Goal: Task Accomplishment & Management: Use online tool/utility

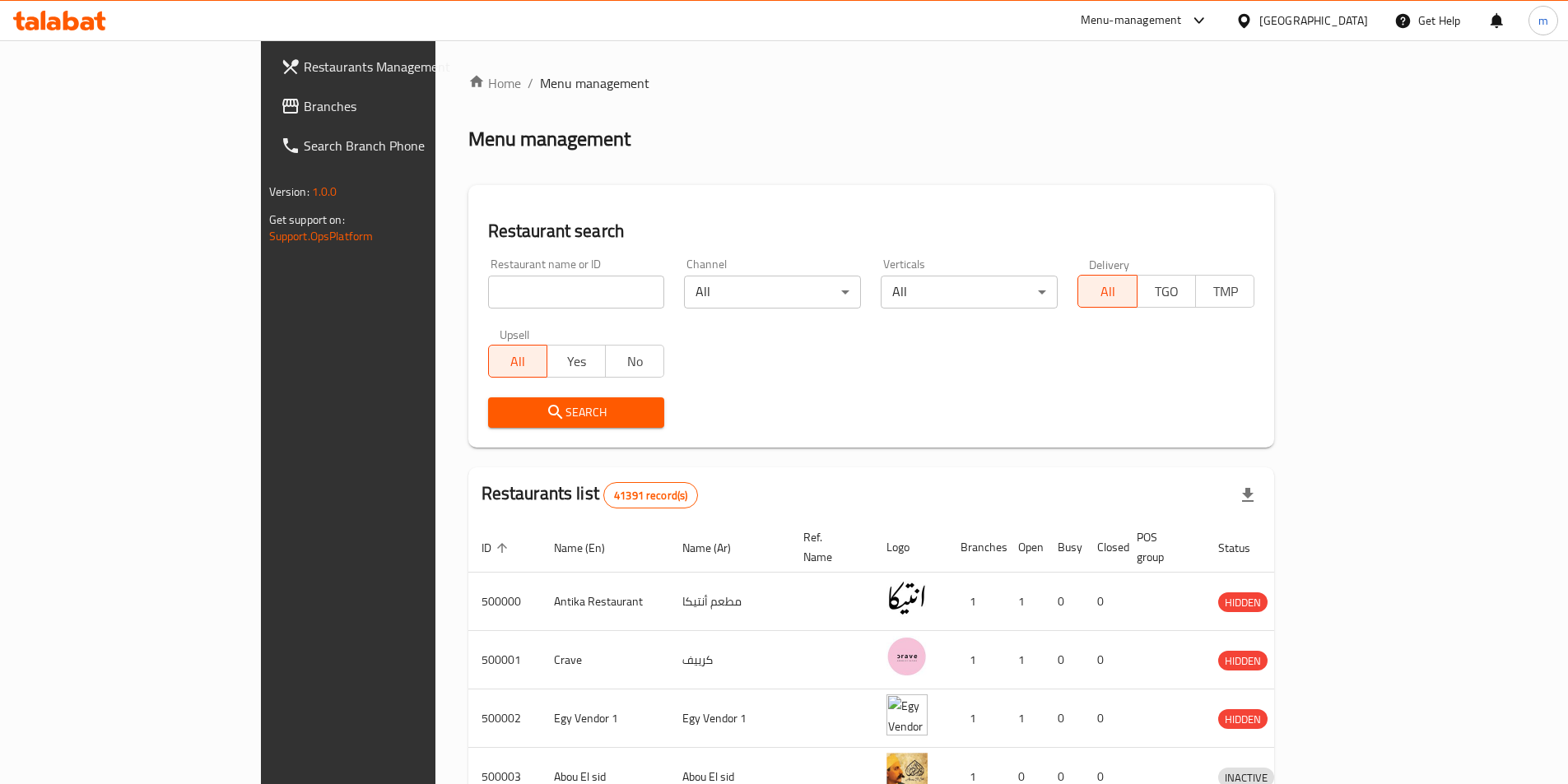
click at [304, 113] on span "Branches" at bounding box center [407, 106] width 206 height 19
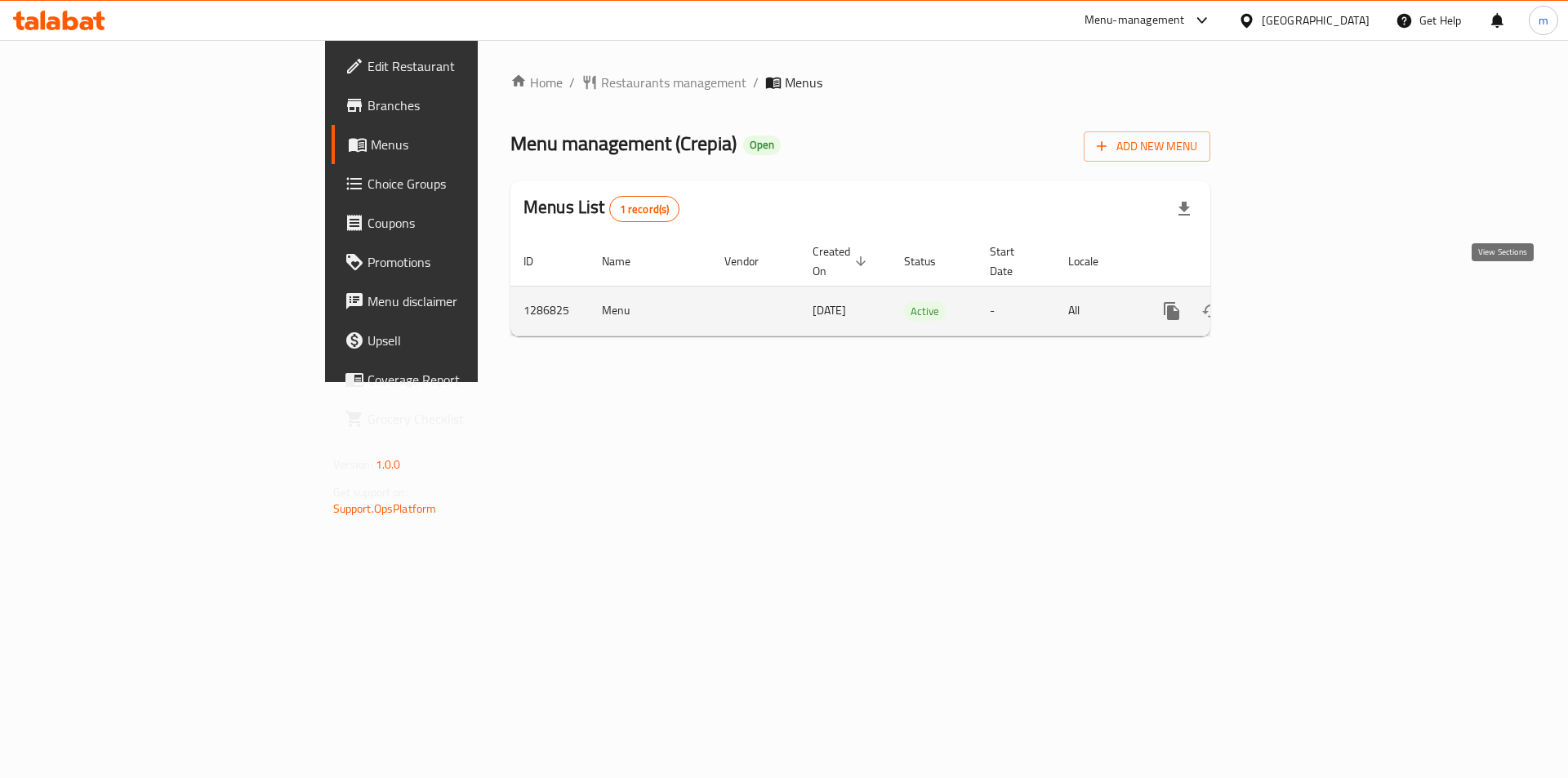
click at [1309, 291] on link "enhanced table" at bounding box center [1289, 310] width 39 height 39
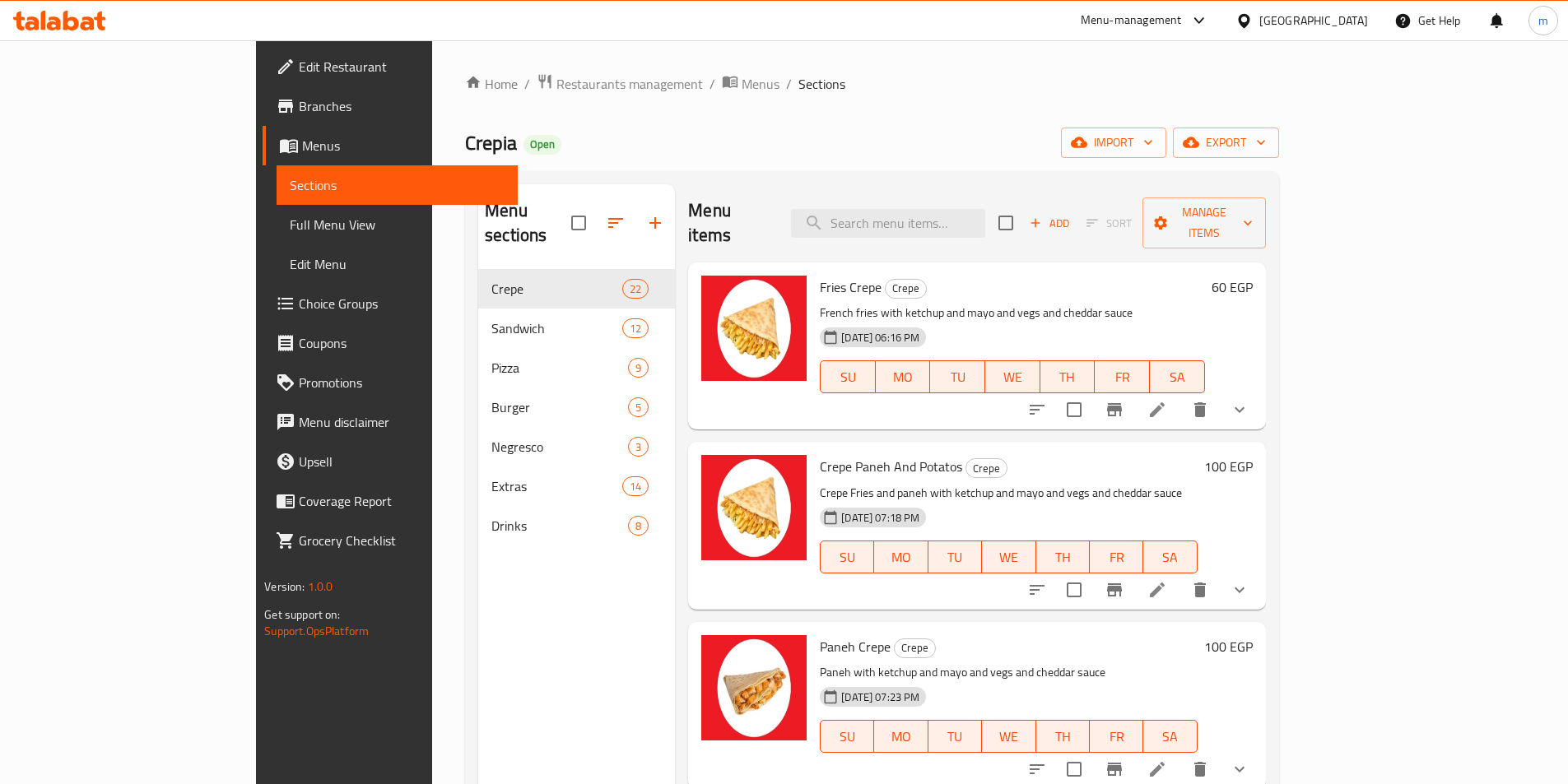
click at [263, 118] on link "Branches" at bounding box center [390, 106] width 255 height 40
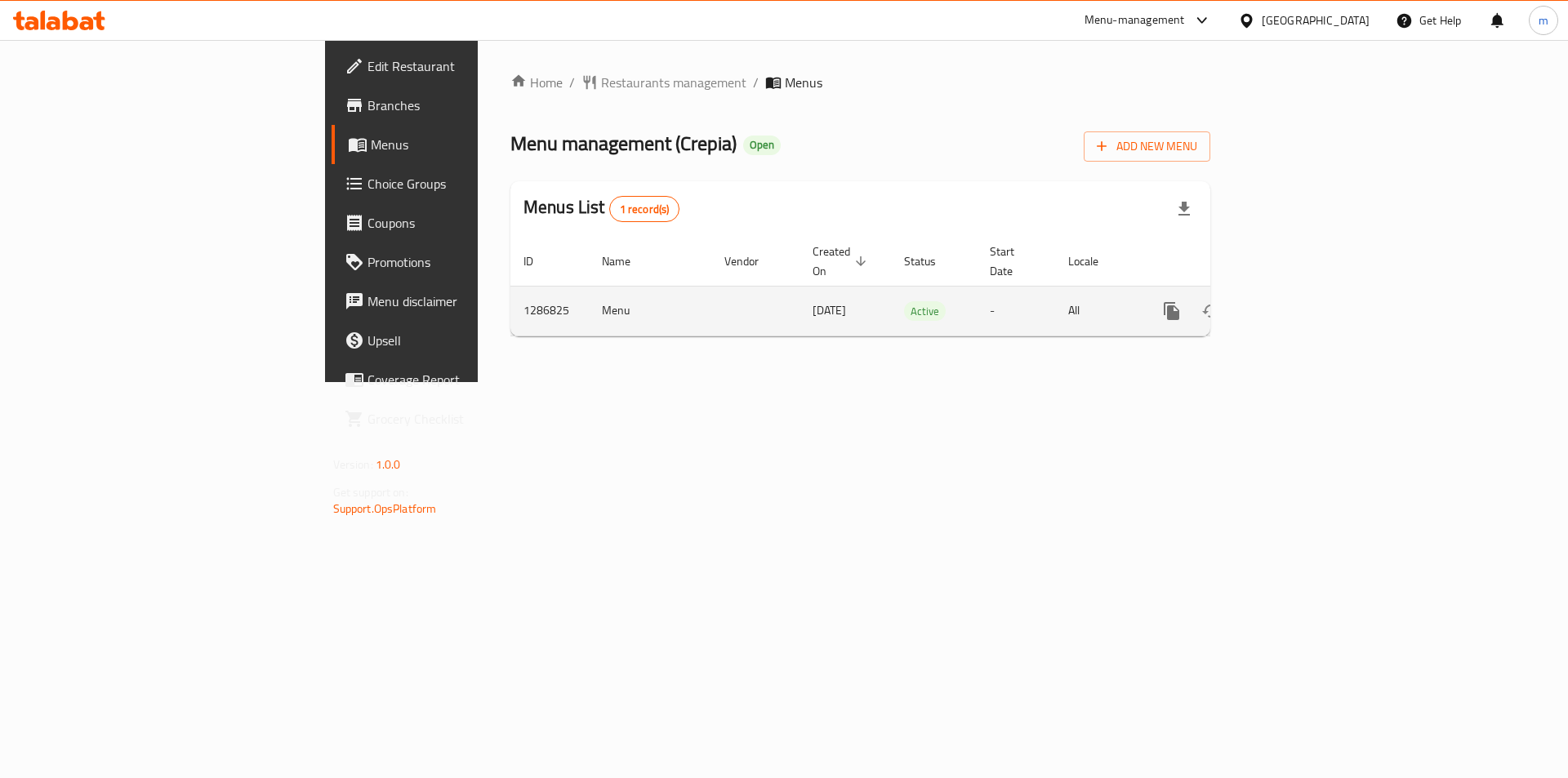
click at [1299, 302] on icon "enhanced table" at bounding box center [1289, 311] width 19 height 19
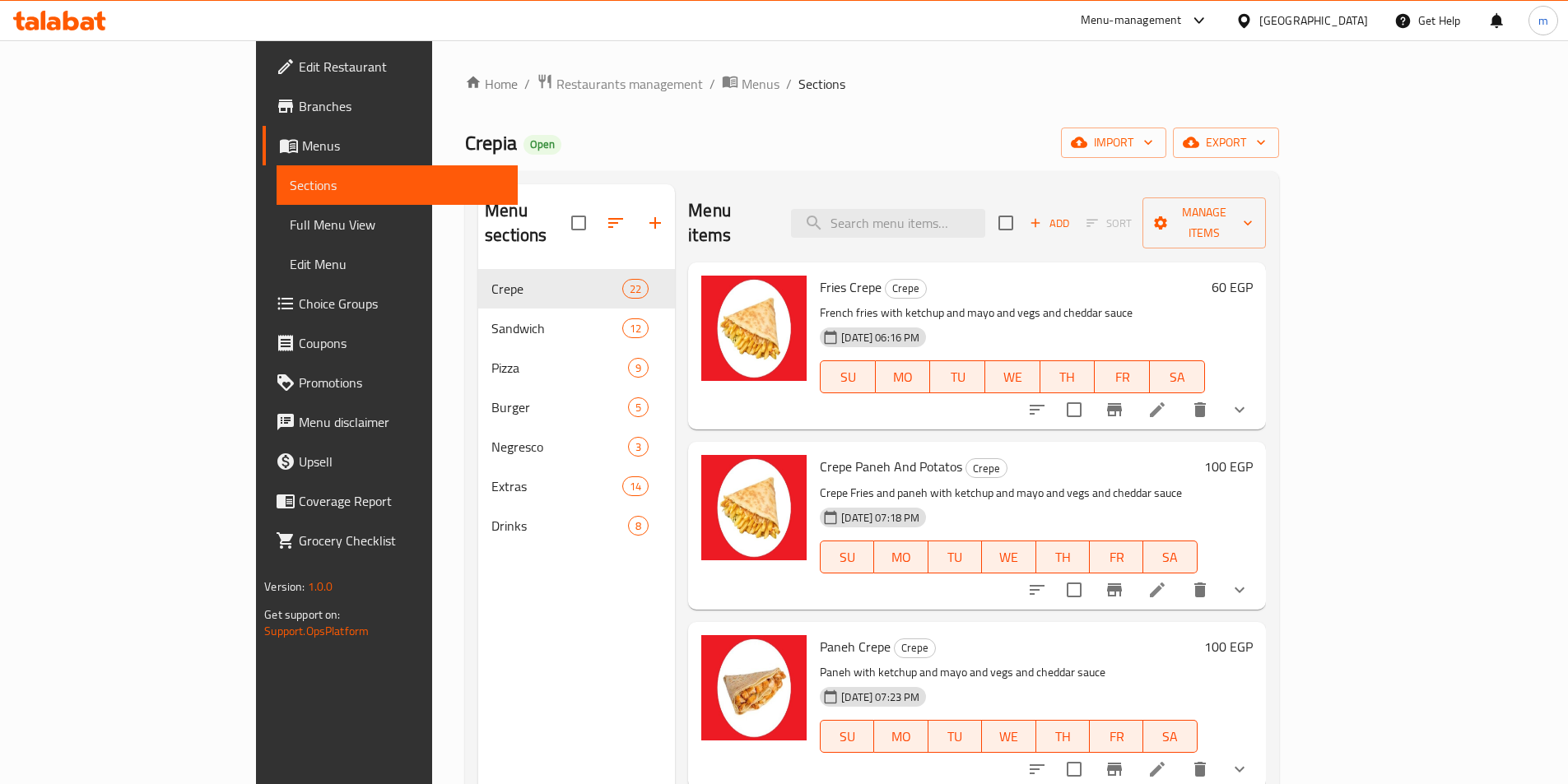
click at [290, 186] on span "Sections" at bounding box center [397, 185] width 215 height 19
click at [302, 152] on span "Menus" at bounding box center [403, 146] width 202 height 19
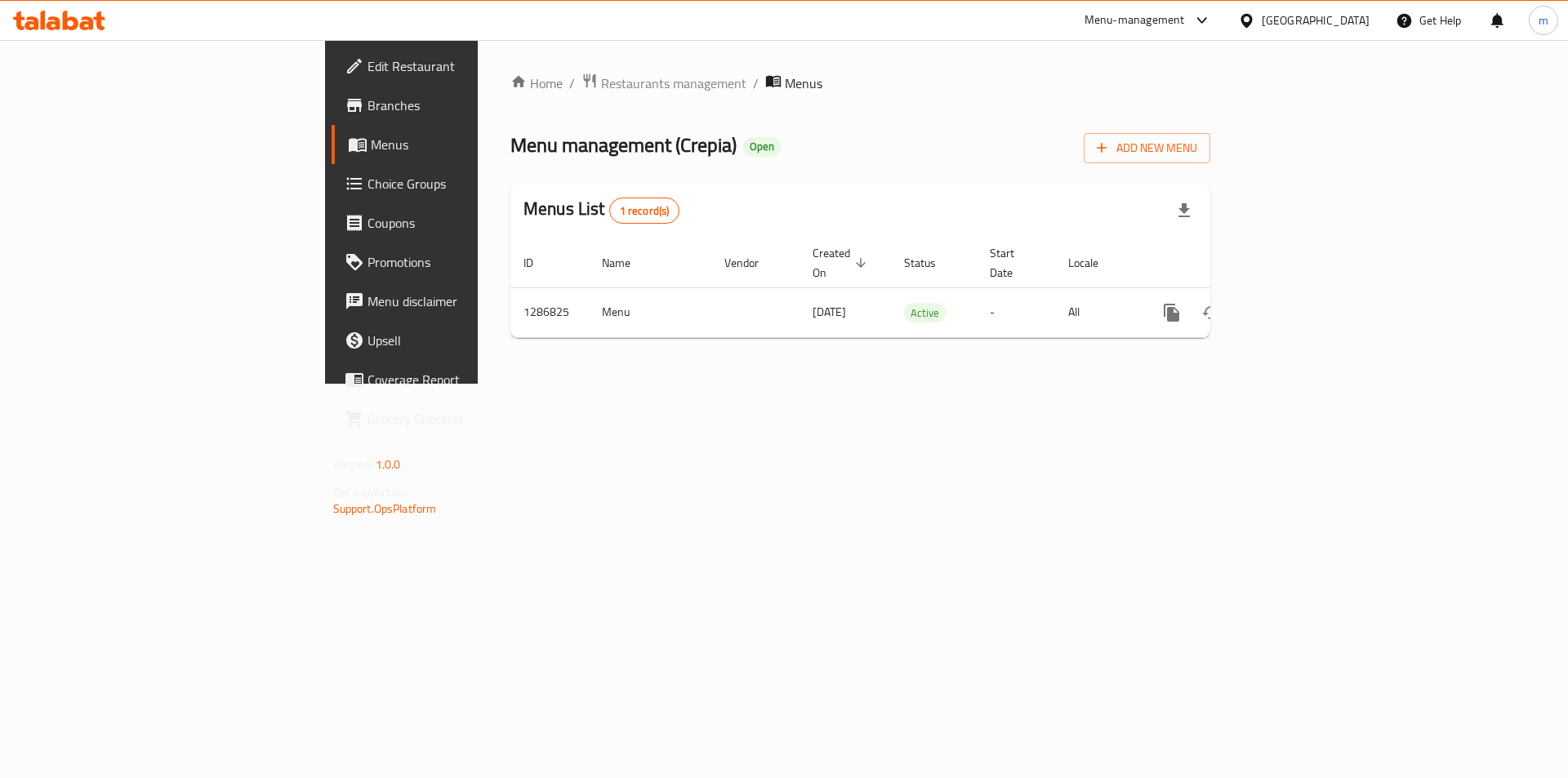
click at [331, 161] on link "Menus" at bounding box center [459, 144] width 255 height 39
click at [331, 155] on link "Menus" at bounding box center [459, 144] width 255 height 39
click at [331, 125] on link "Menus" at bounding box center [459, 144] width 255 height 39
click at [331, 116] on link "Branches" at bounding box center [459, 105] width 255 height 39
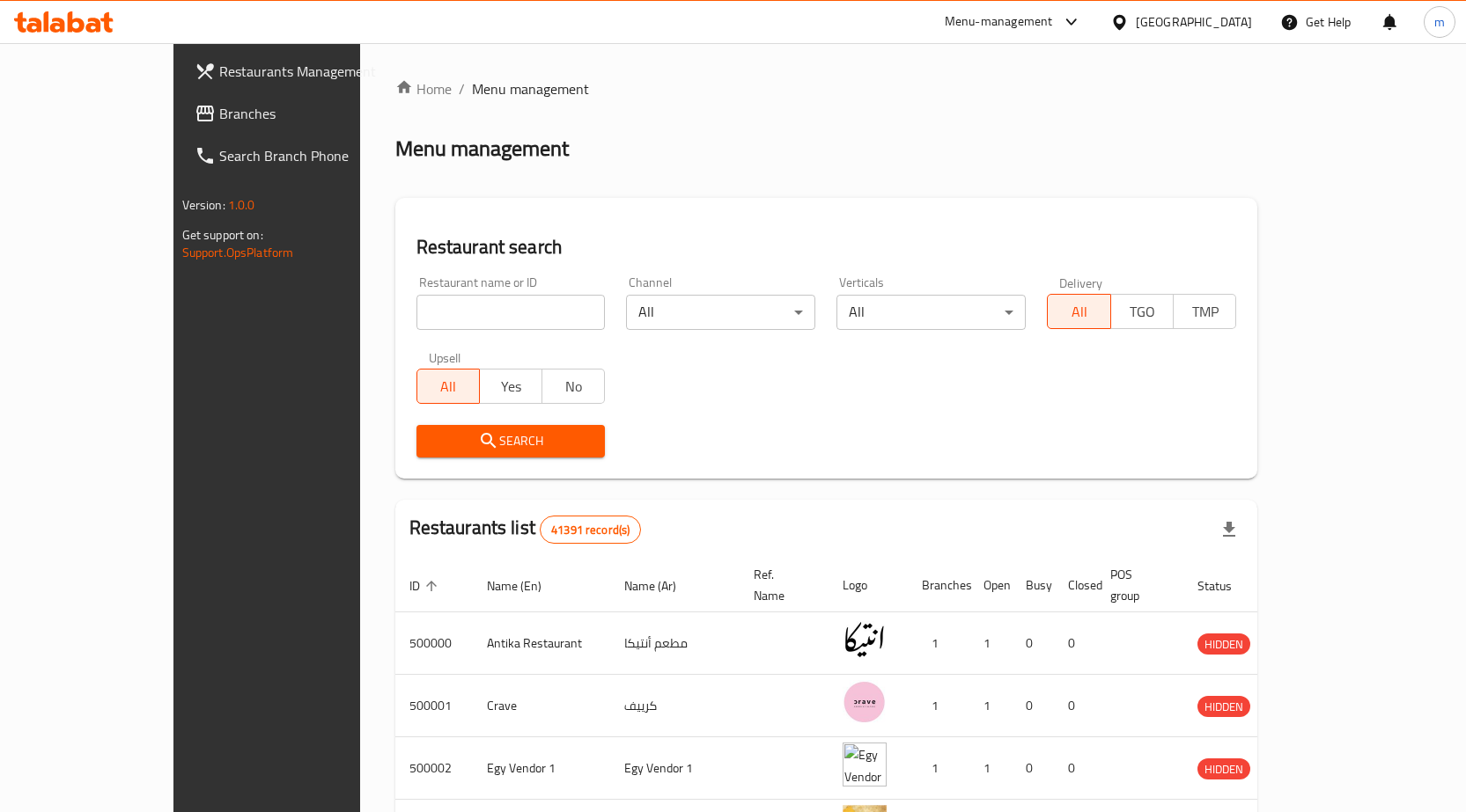
click at [219, 107] on span "Branches" at bounding box center [312, 113] width 185 height 21
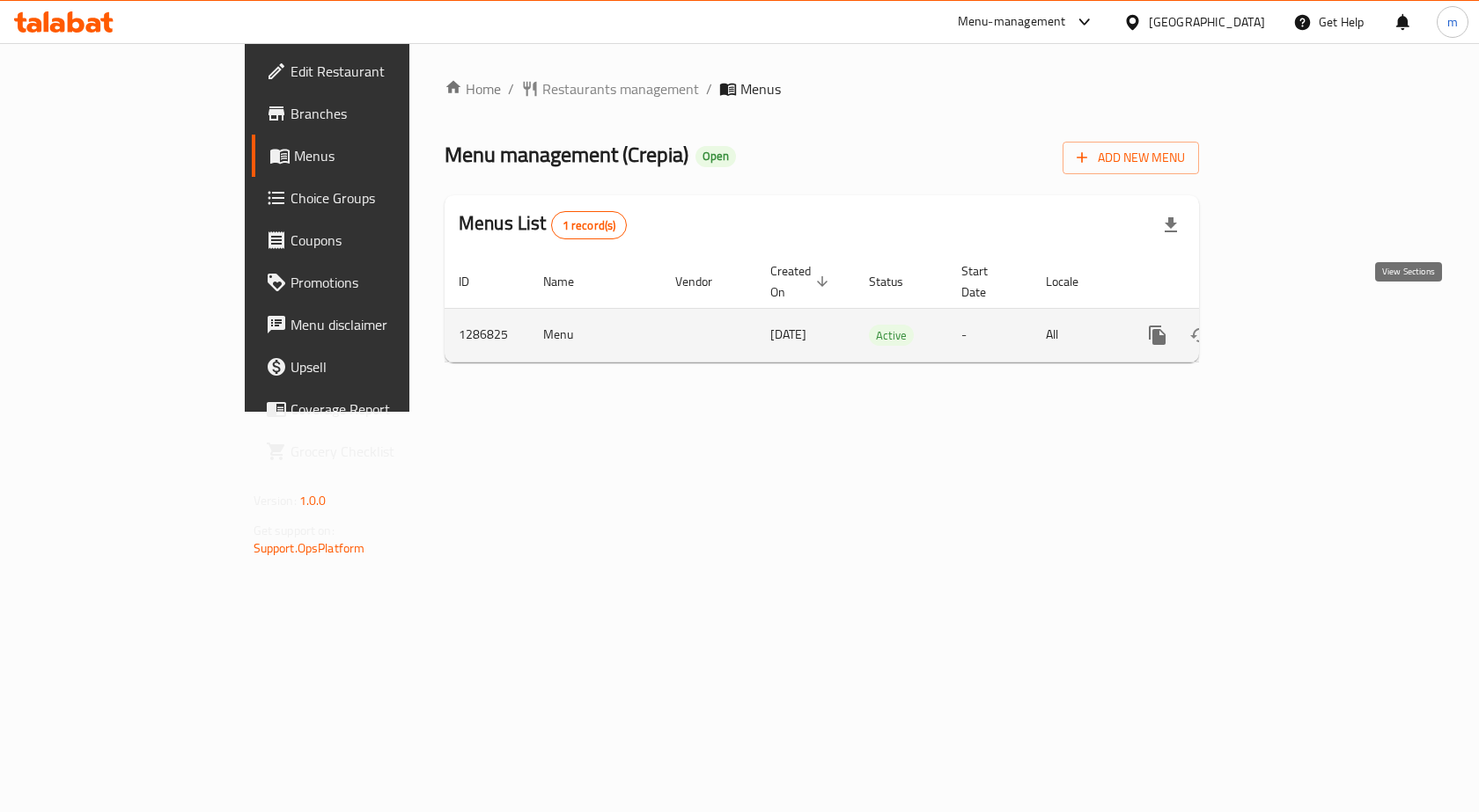
click at [1296, 325] on icon "enhanced table" at bounding box center [1284, 336] width 21 height 21
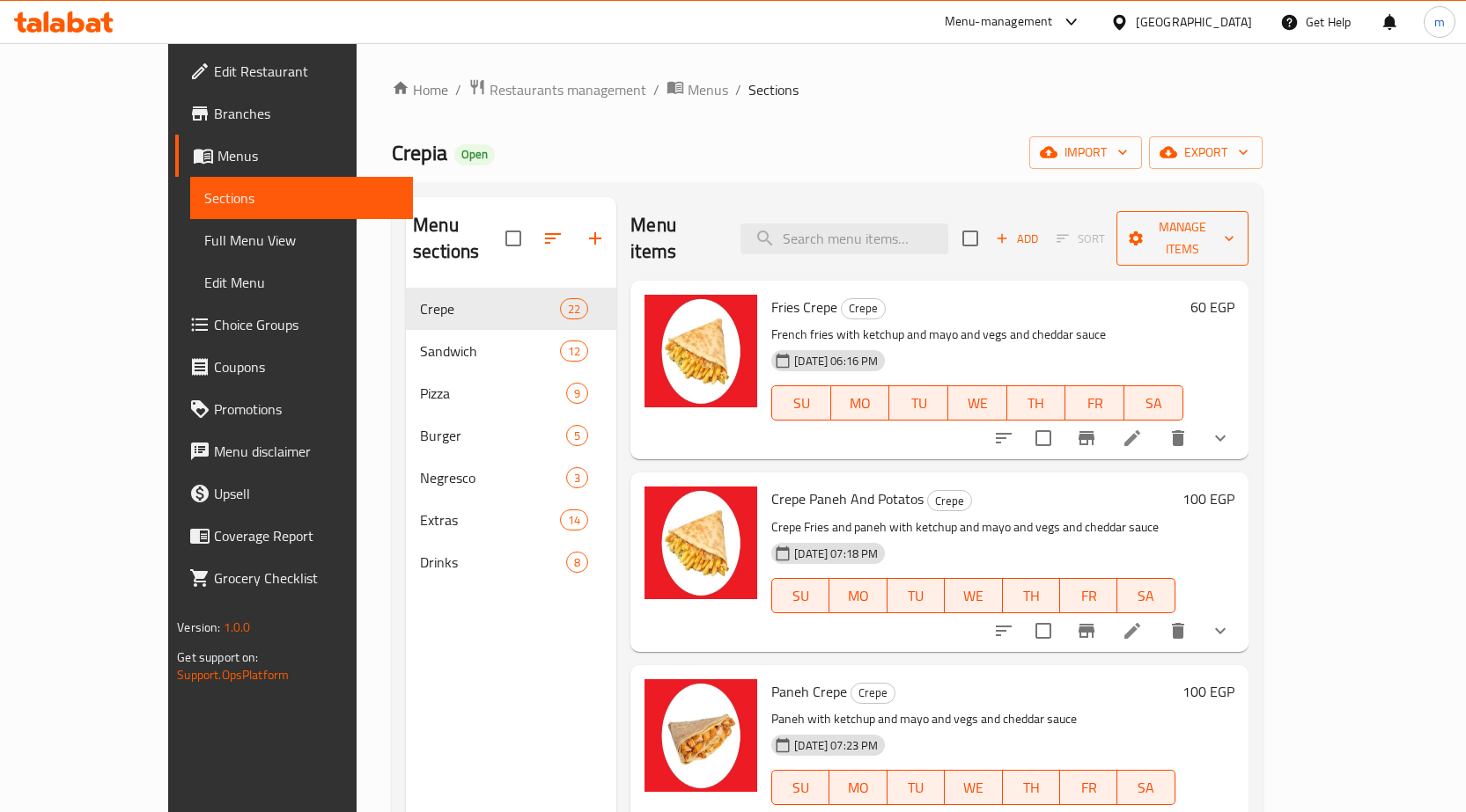
click at [1234, 232] on span "Manage items" at bounding box center [1183, 238] width 104 height 44
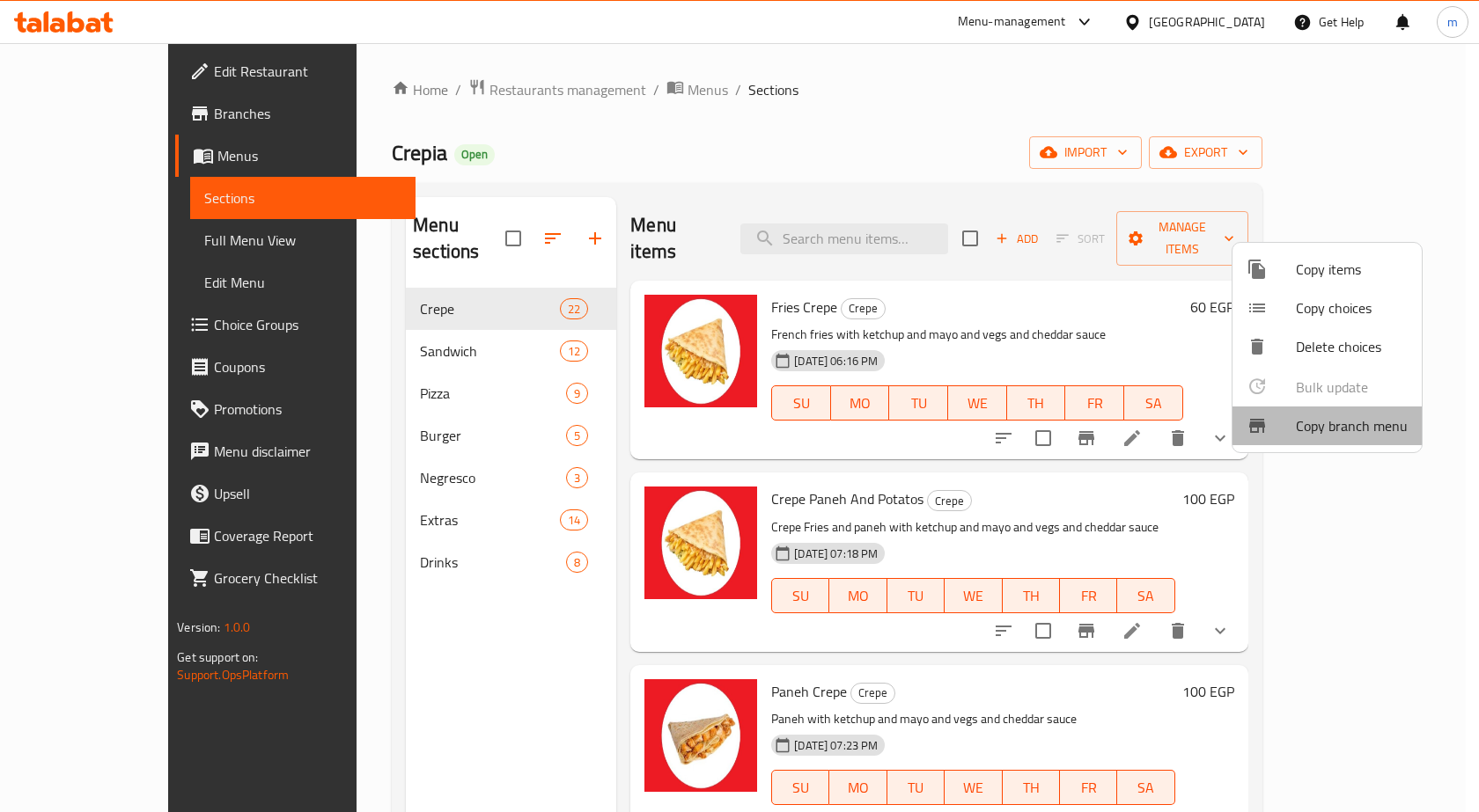
click at [1357, 428] on span "Copy branch menu" at bounding box center [1352, 425] width 112 height 21
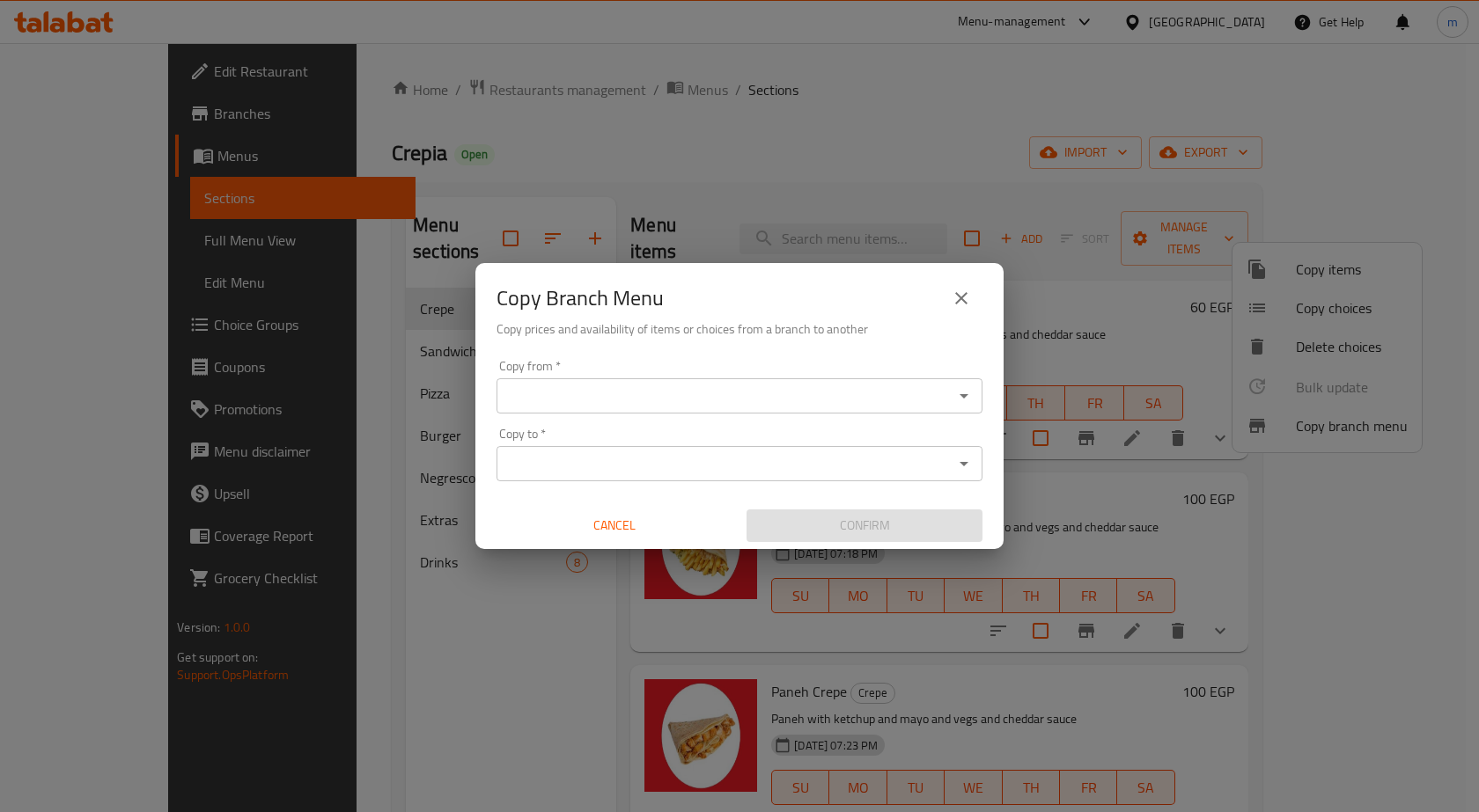
click at [626, 411] on div "Copy from *" at bounding box center [740, 395] width 486 height 35
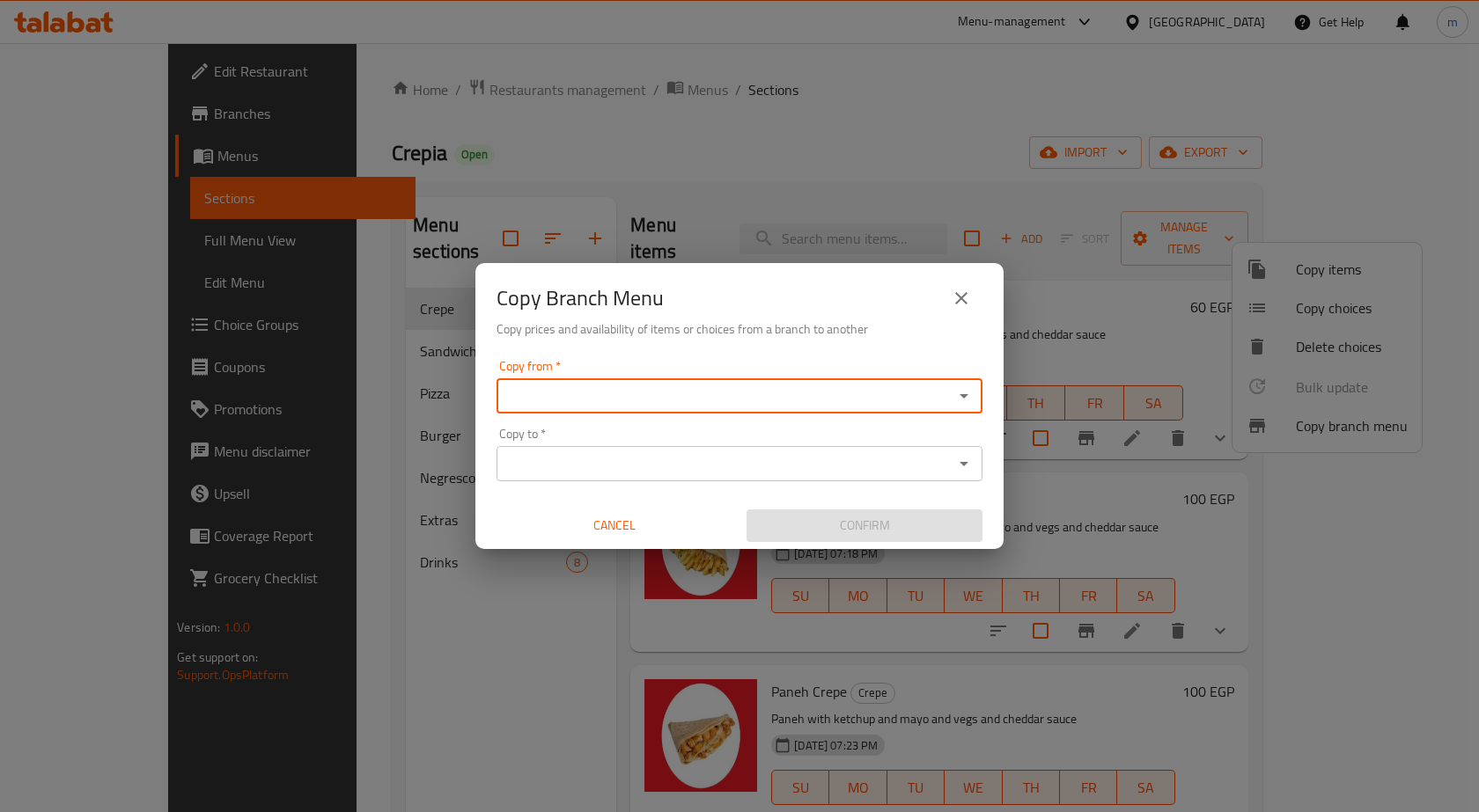
click at [962, 393] on icon "Open" at bounding box center [964, 396] width 21 height 21
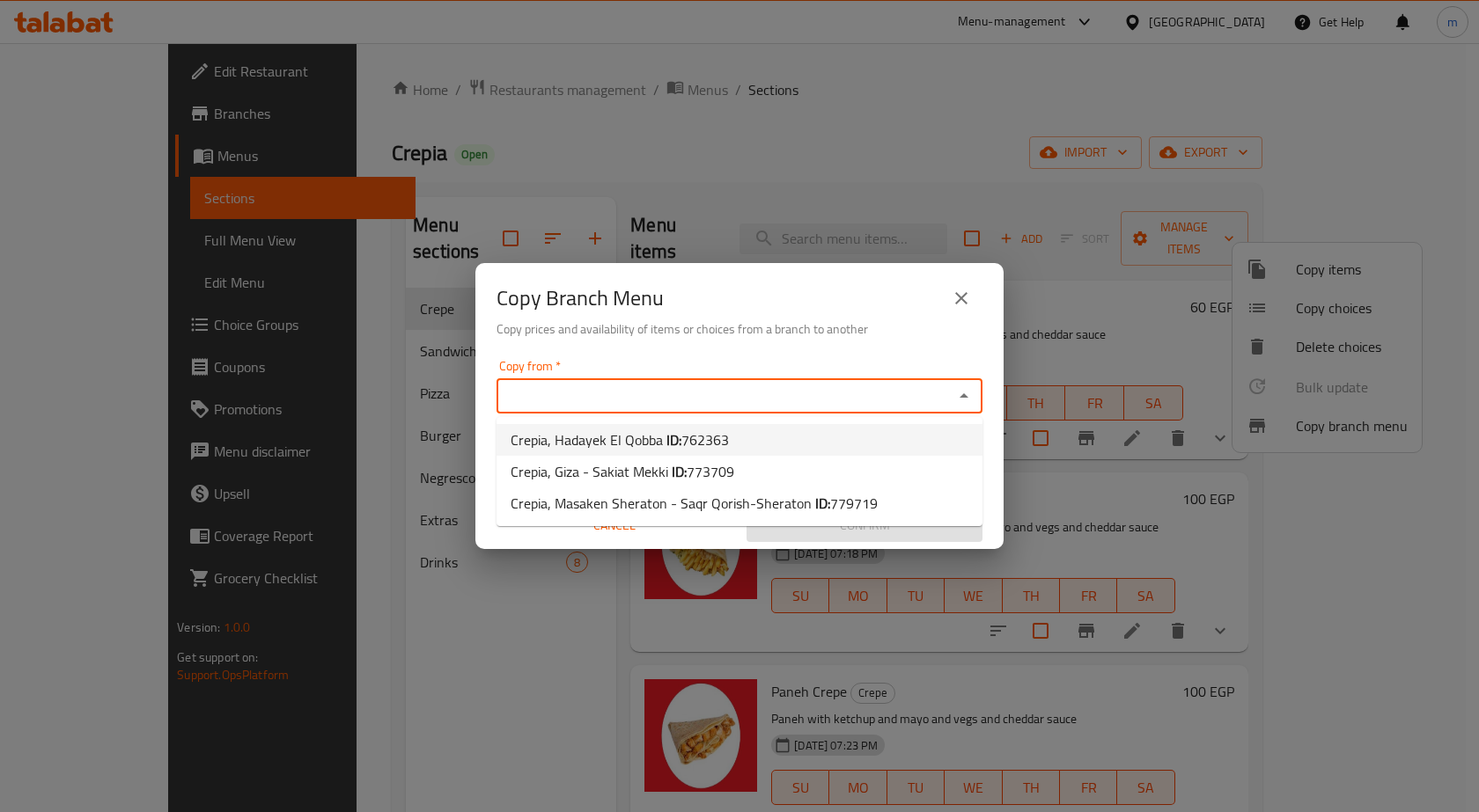
click at [831, 435] on li "Crepia, Hadayek El Qobba ID: 762363" at bounding box center [740, 441] width 486 height 32
type input "Crepia, Hadayek El Qobba"
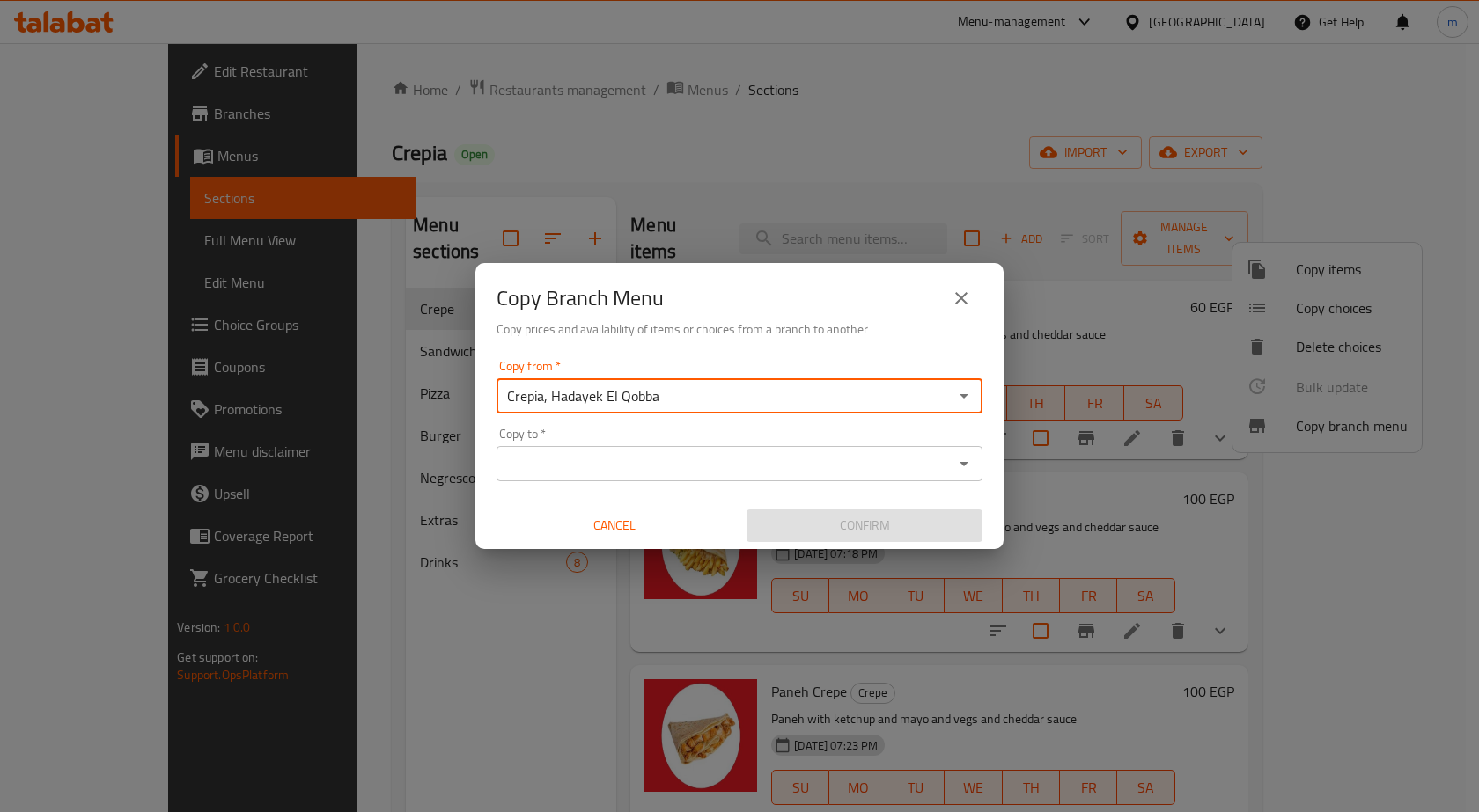
click at [966, 402] on icon "Open" at bounding box center [964, 396] width 21 height 21
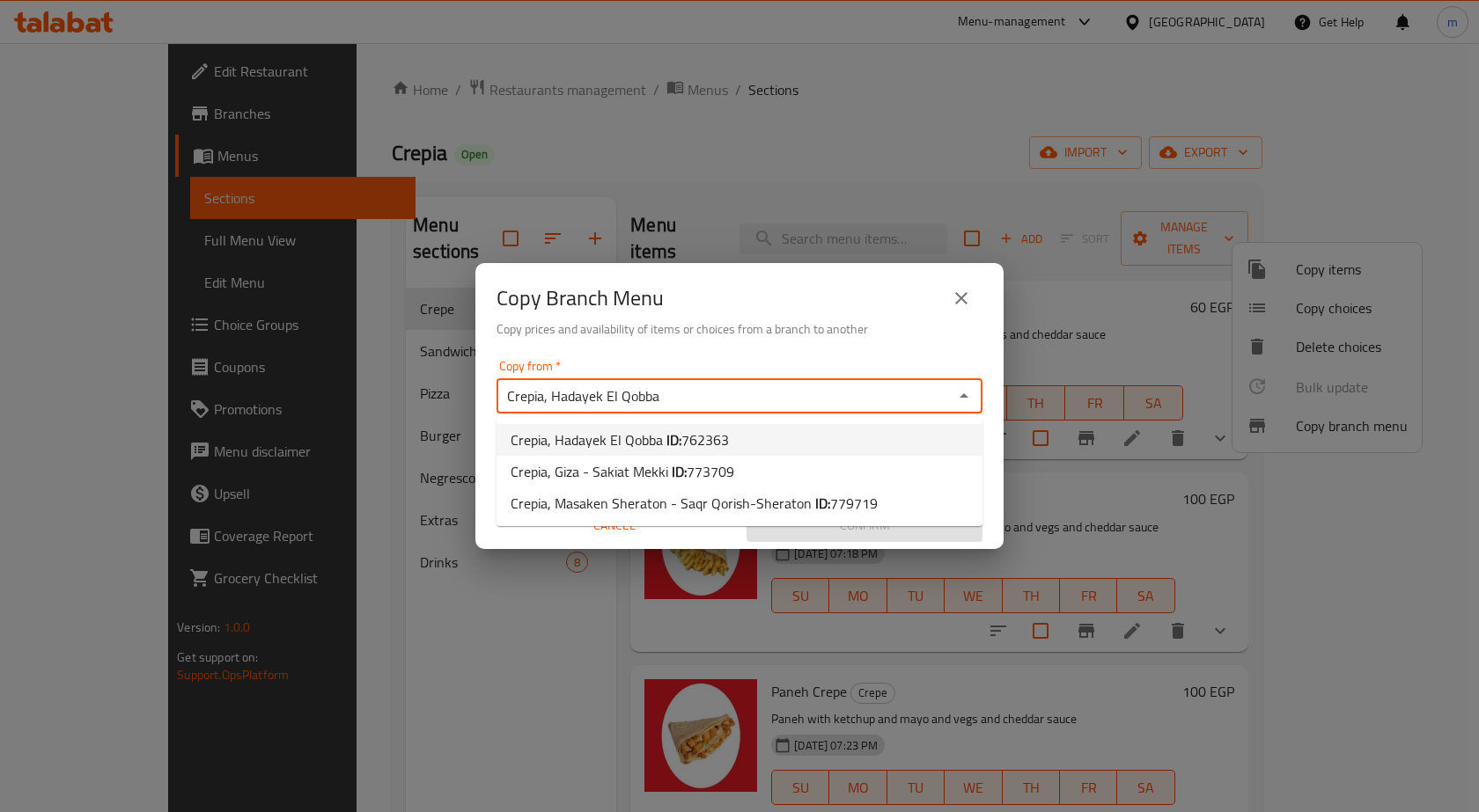
click at [867, 450] on li "Crepia, Hadayek El Qobba ID: 762363" at bounding box center [740, 441] width 486 height 32
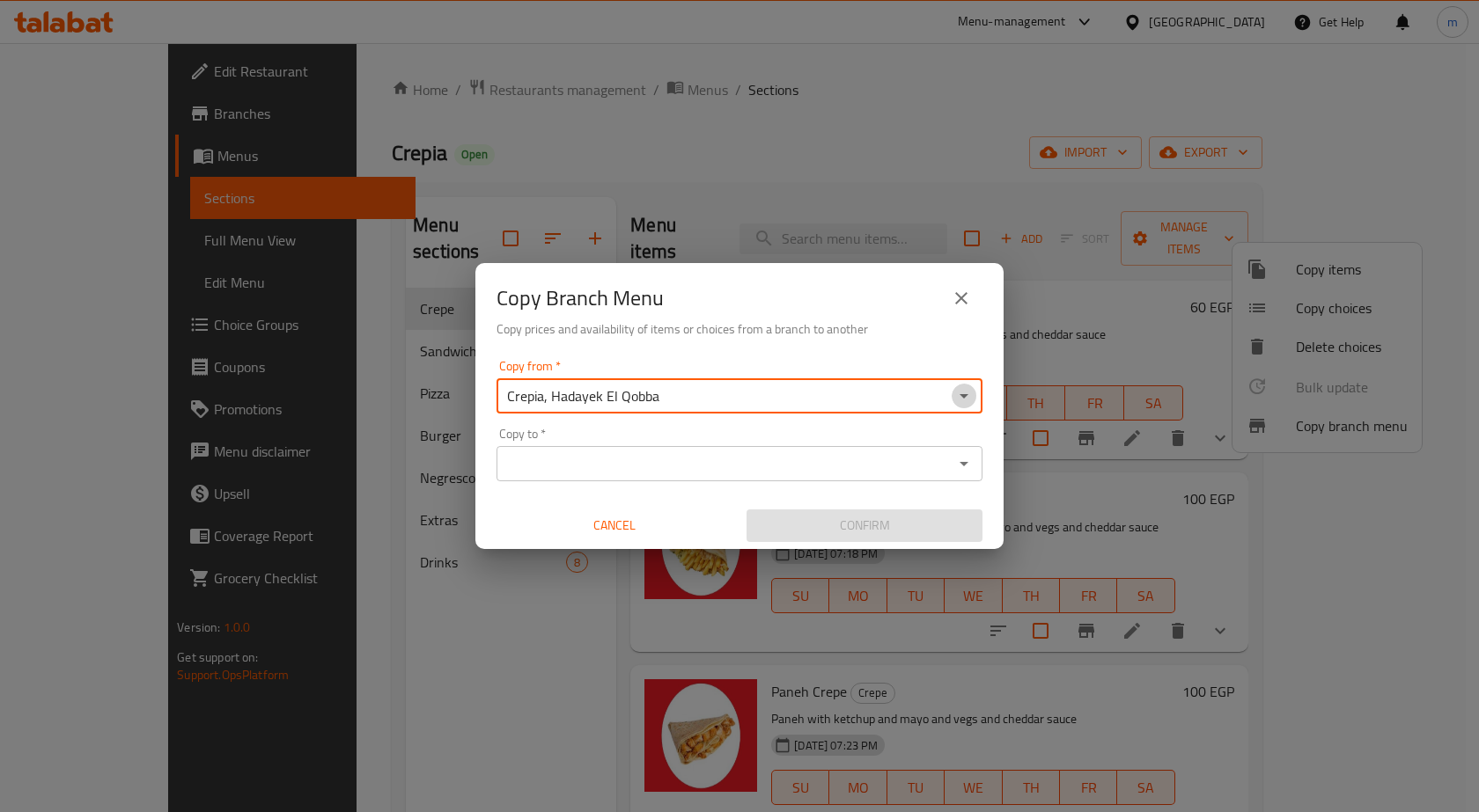
click at [964, 403] on icon "Open" at bounding box center [964, 396] width 21 height 21
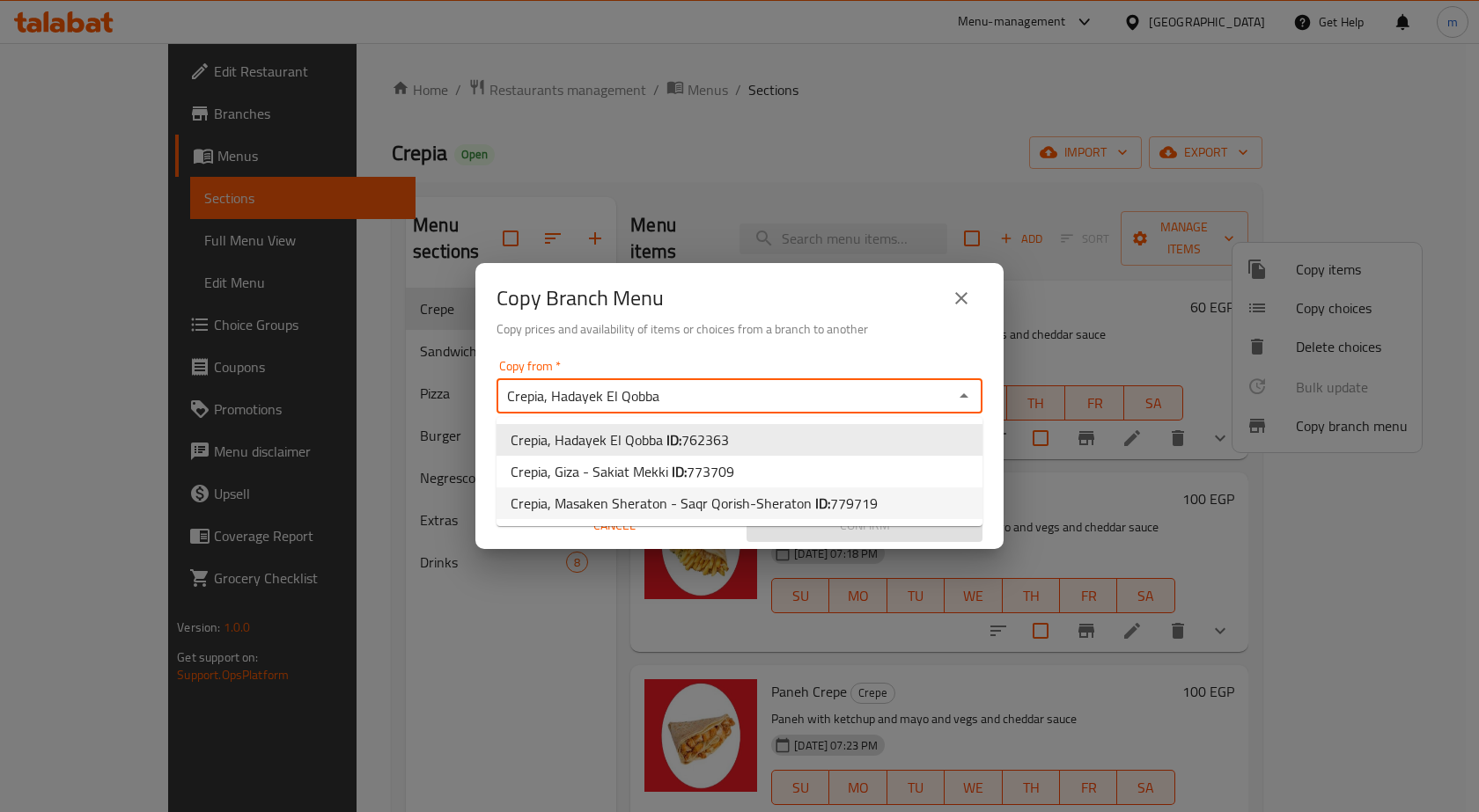
click at [374, 702] on div "Copy Branch Menu Copy prices and availability of items or choices from a branch…" at bounding box center [740, 406] width 1479 height 812
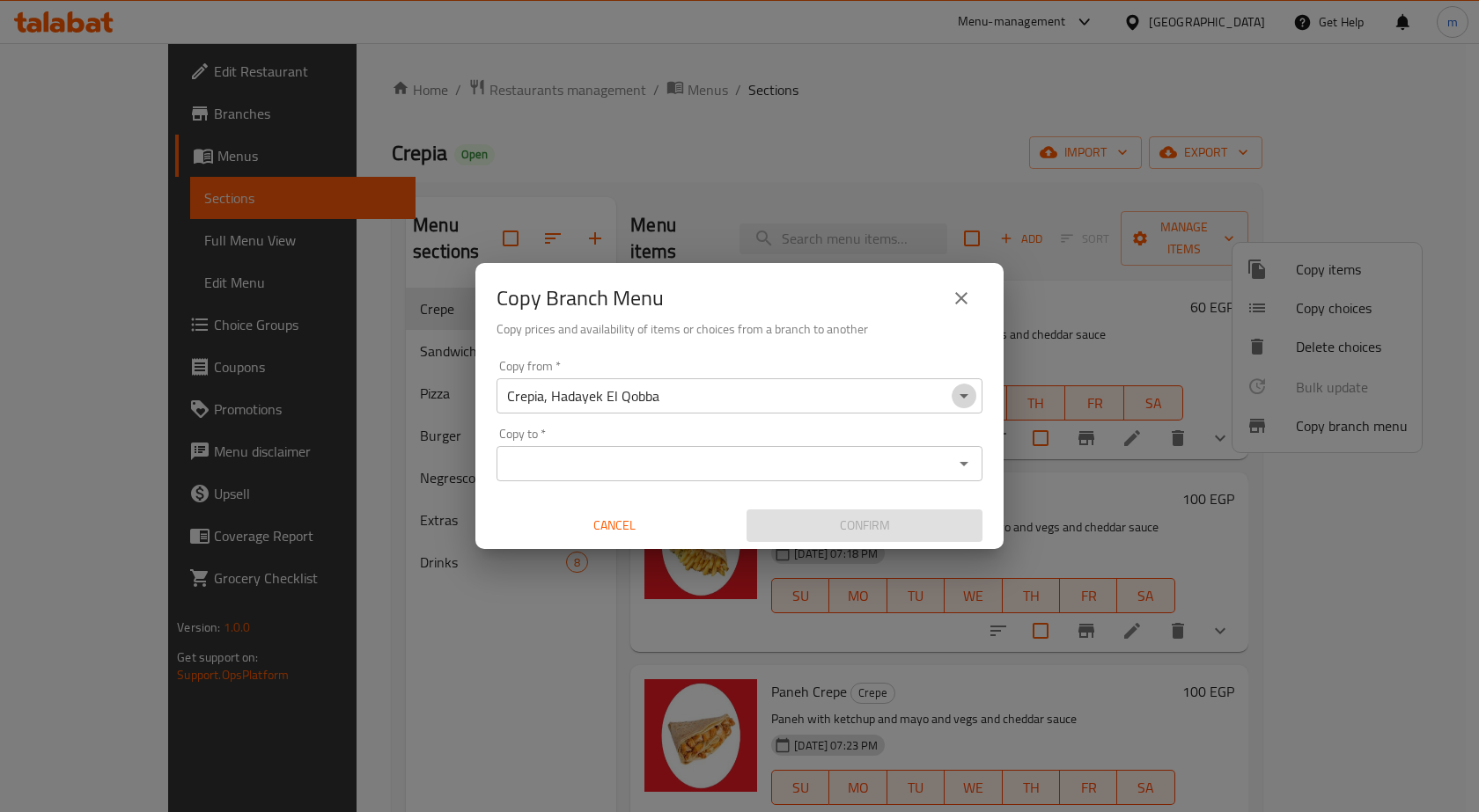
click at [963, 395] on icon "Open" at bounding box center [964, 396] width 9 height 5
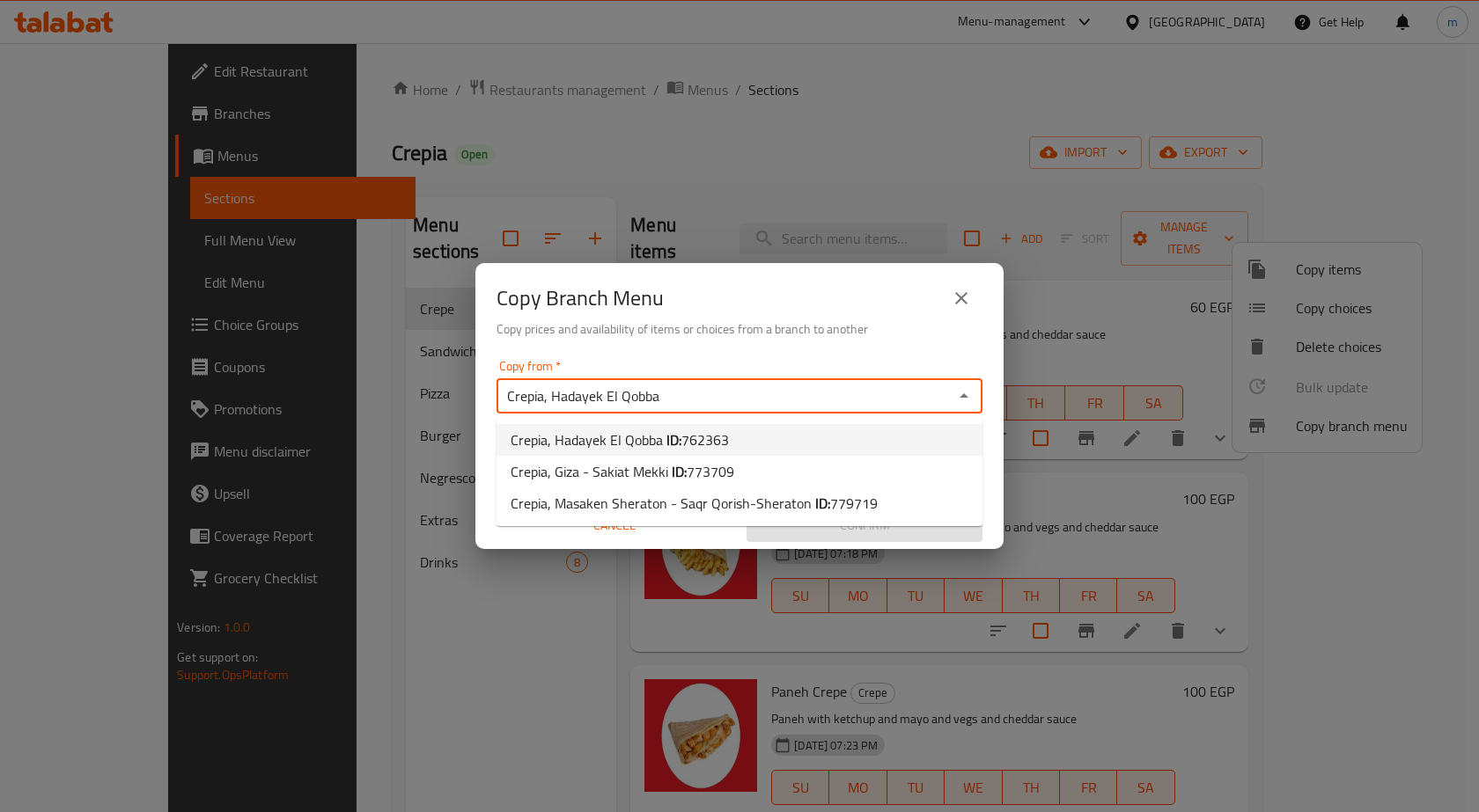
click at [861, 431] on li "Crepia, Hadayek El Qobba ID: 762363" at bounding box center [740, 441] width 486 height 32
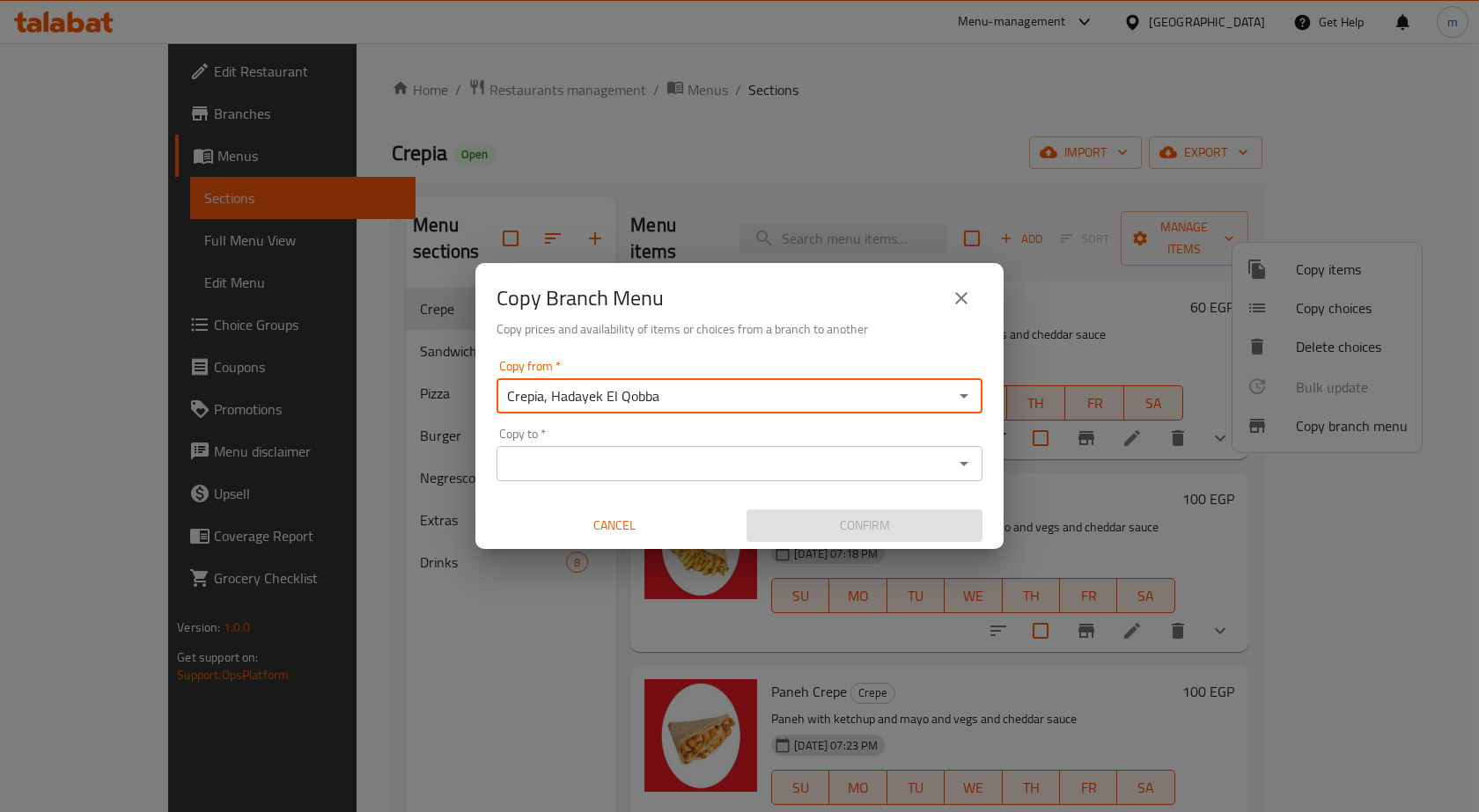
drag, startPoint x: 966, startPoint y: 402, endPoint x: 944, endPoint y: 412, distance: 24.2
click at [966, 402] on icon "Open" at bounding box center [964, 396] width 21 height 21
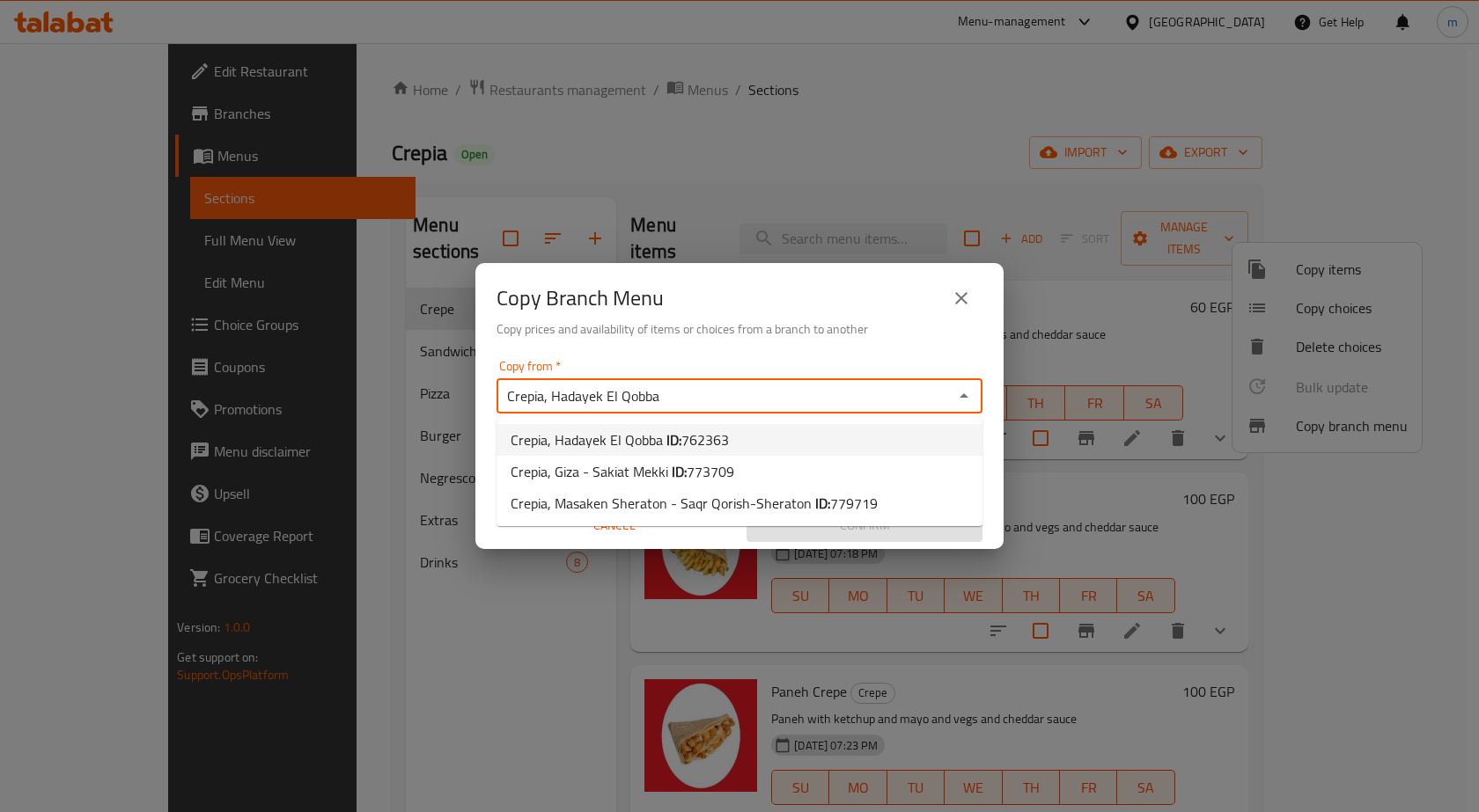
click at [751, 454] on li "Crepia, Hadayek El Qobba ID: 762363" at bounding box center [740, 441] width 486 height 32
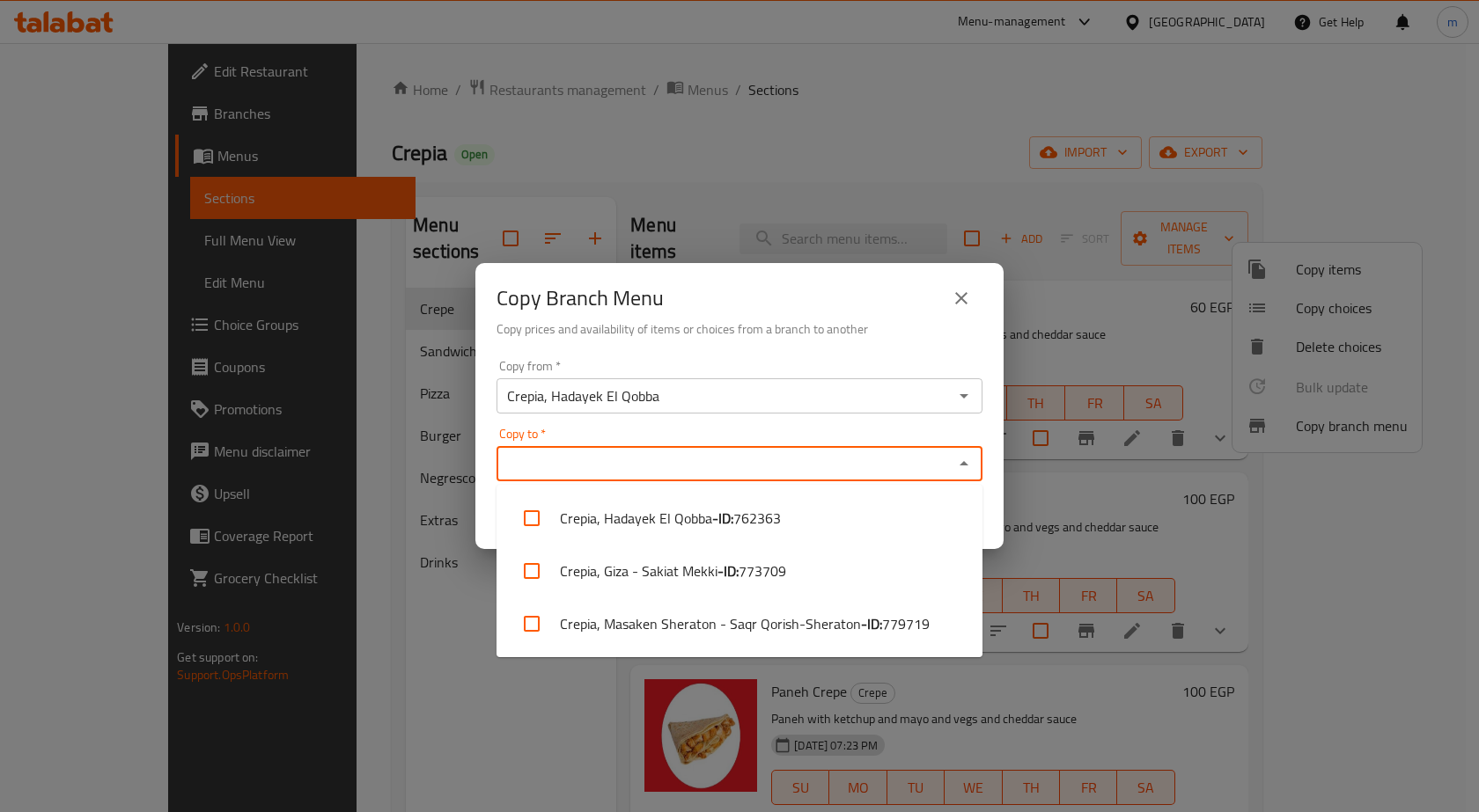
click at [786, 467] on input "Copy to   *" at bounding box center [725, 464] width 446 height 25
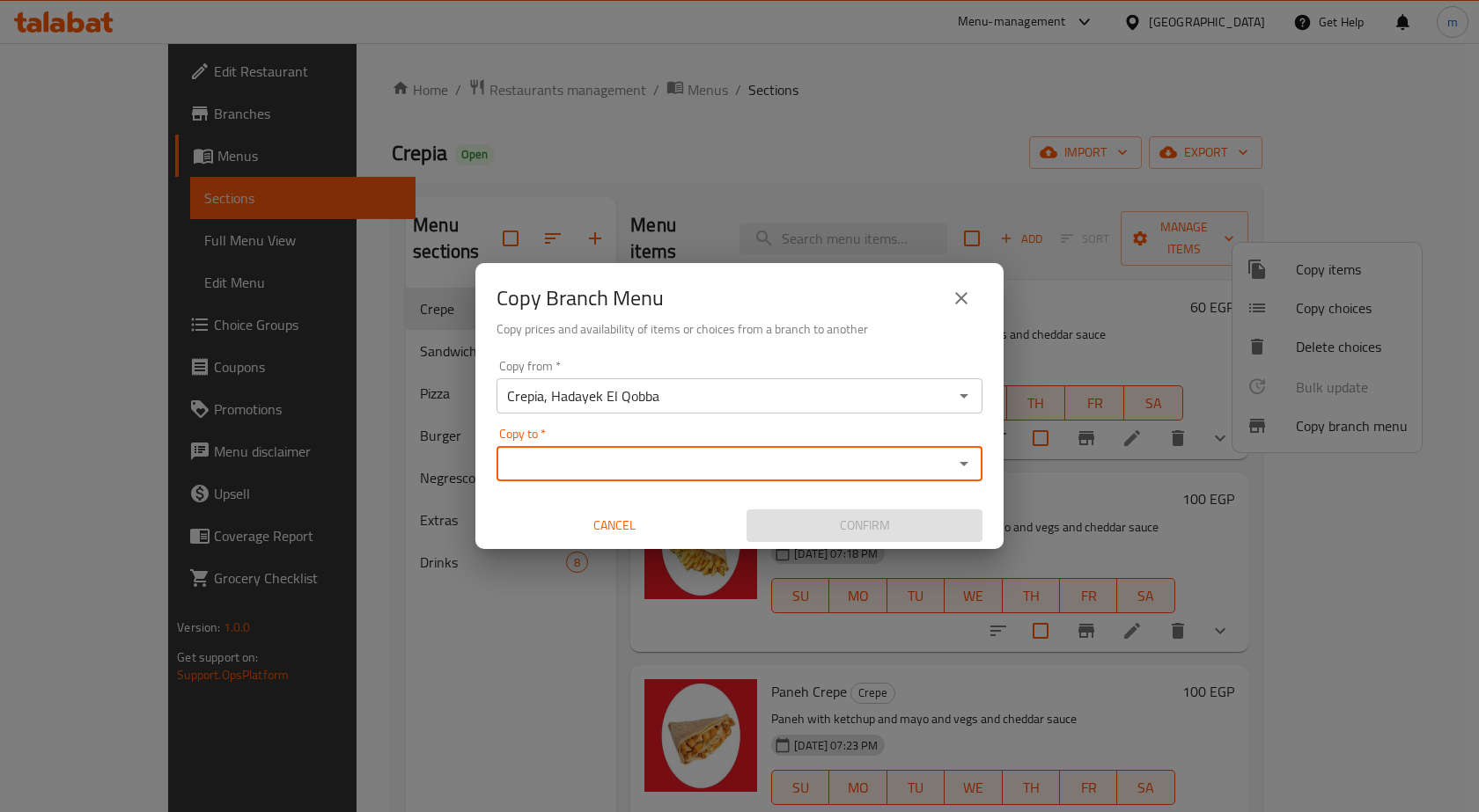
click at [966, 466] on icon "Open" at bounding box center [964, 464] width 21 height 21
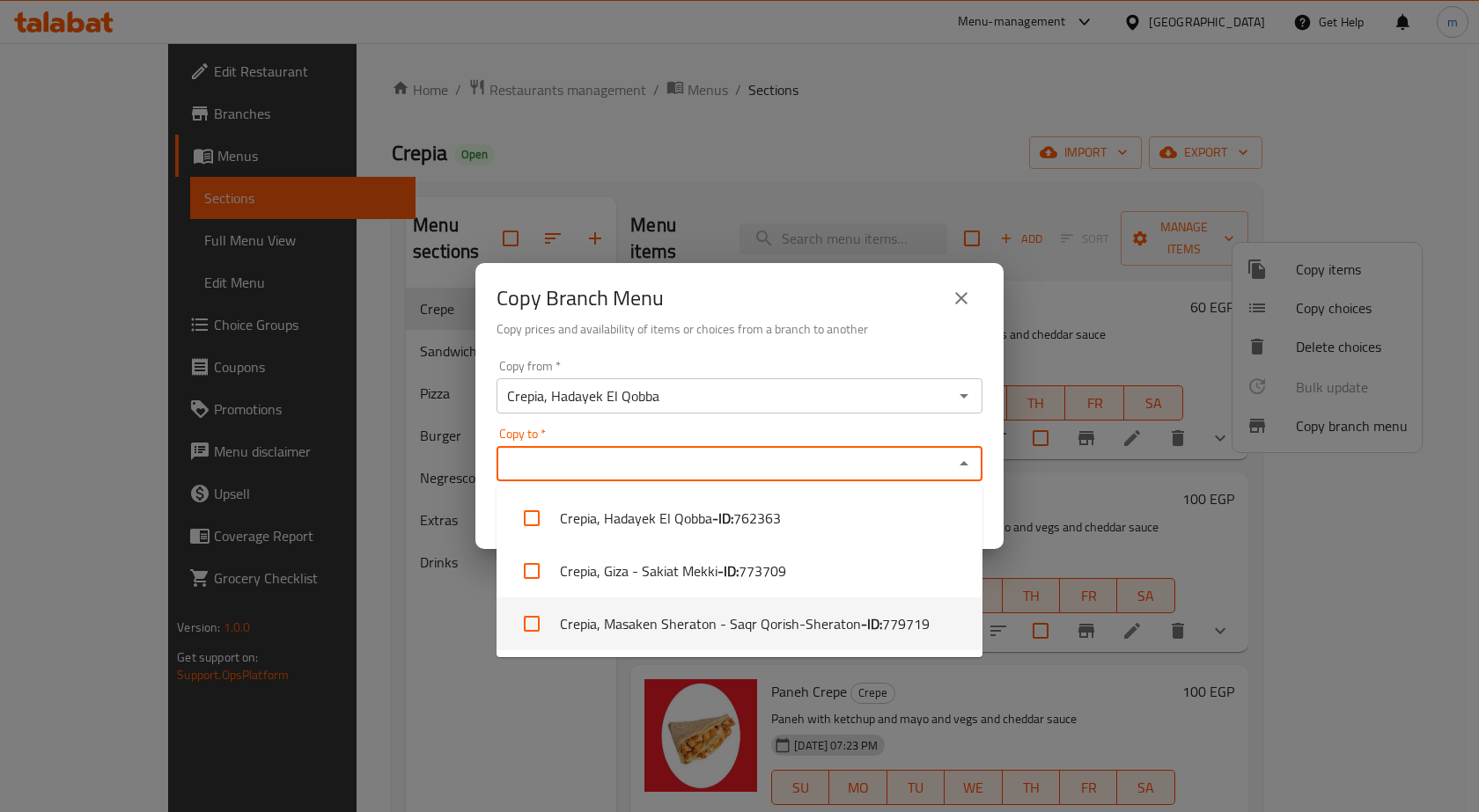
click at [851, 623] on li "Crepia, Masaken Sheraton - Saqr Qorish-Sheraton - ID: 779719" at bounding box center [740, 624] width 486 height 53
click at [894, 623] on span "779719" at bounding box center [906, 624] width 47 height 21
checkbox input "false"
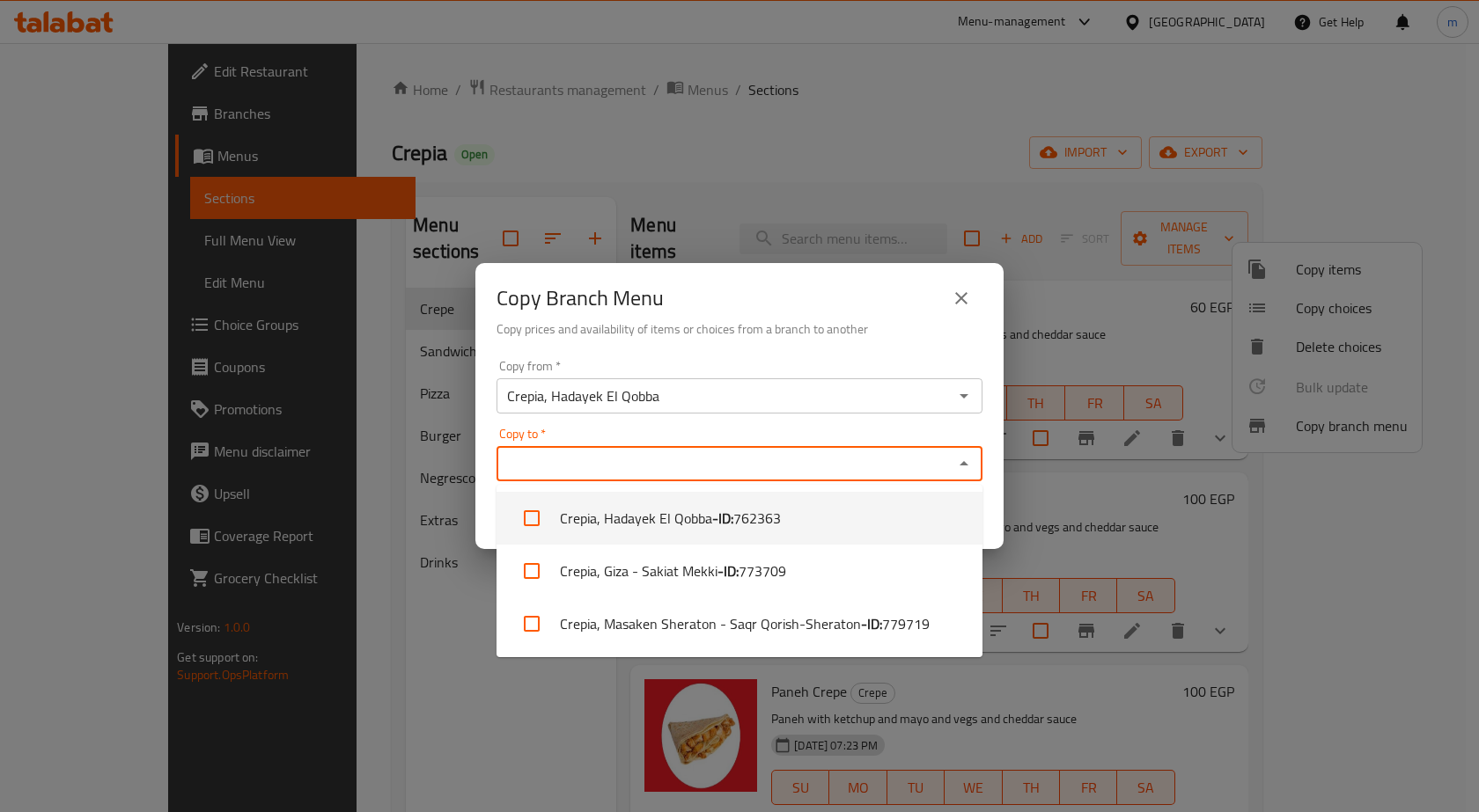
click at [902, 148] on div "Copy Branch Menu Copy prices and availability of items or choices from a branch…" at bounding box center [740, 406] width 1479 height 812
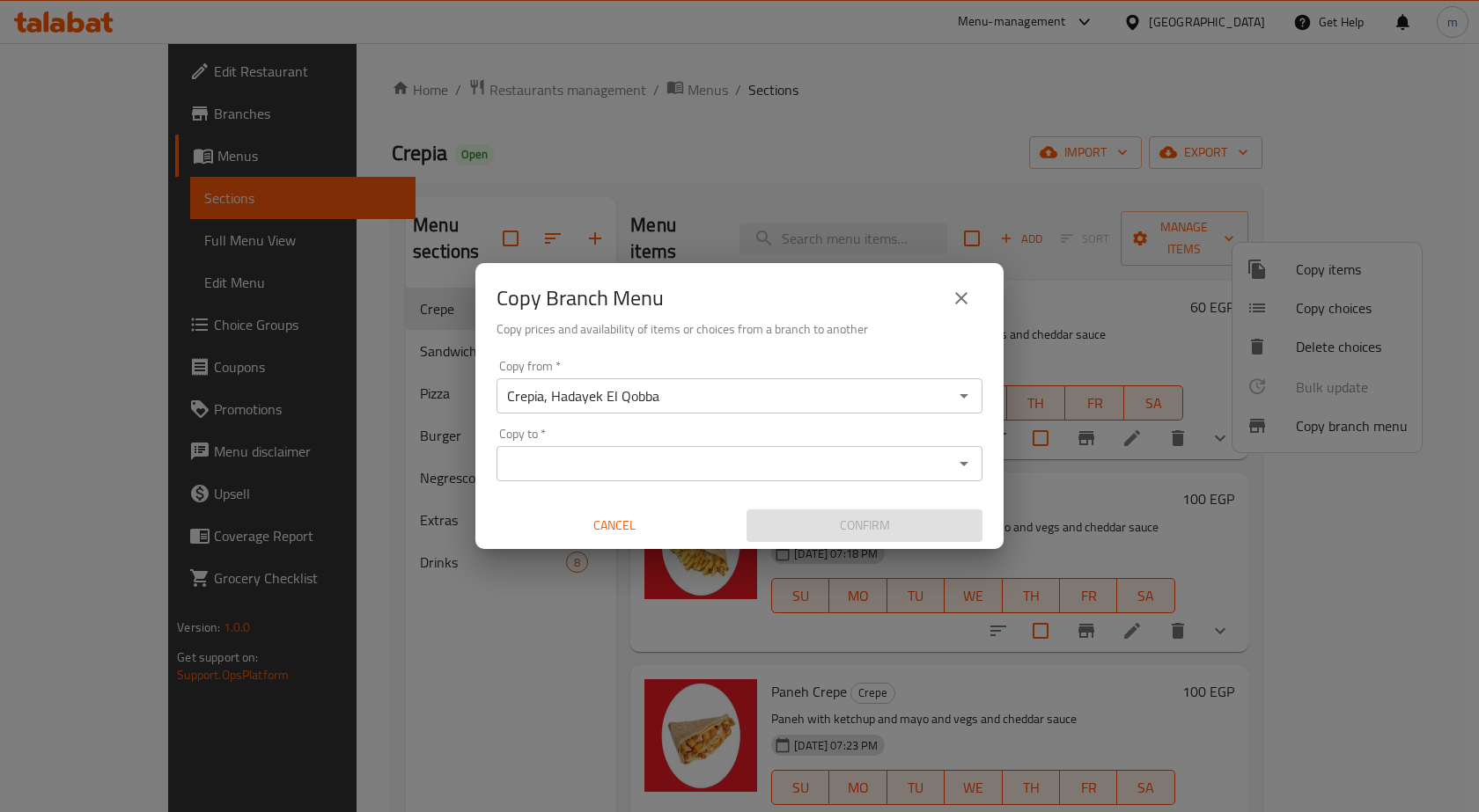
click at [704, 464] on input "Copy to   *" at bounding box center [725, 464] width 446 height 25
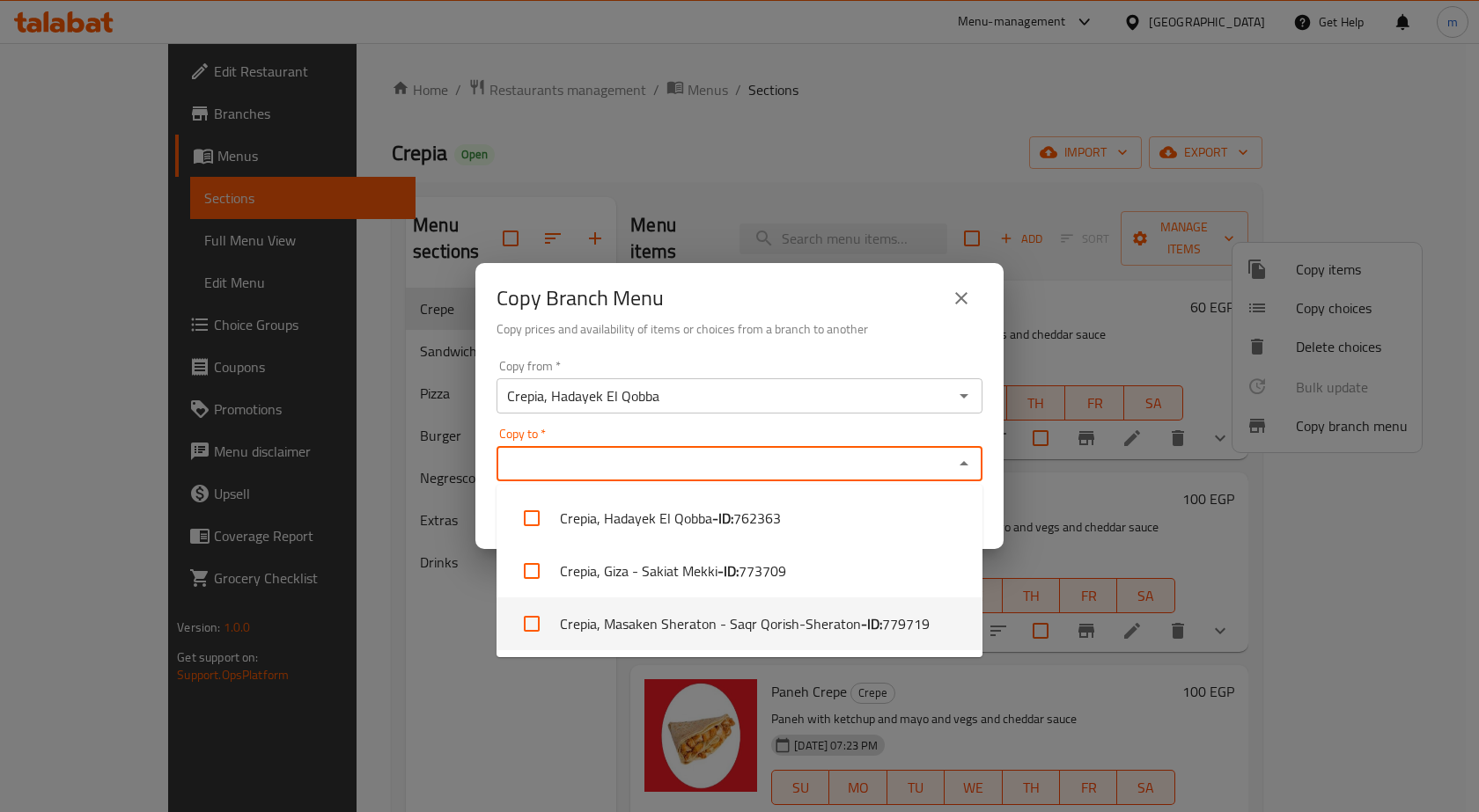
click at [764, 624] on li "Crepia, Masaken Sheraton - Saqr Qorish-Sheraton - ID: 779719" at bounding box center [740, 624] width 486 height 53
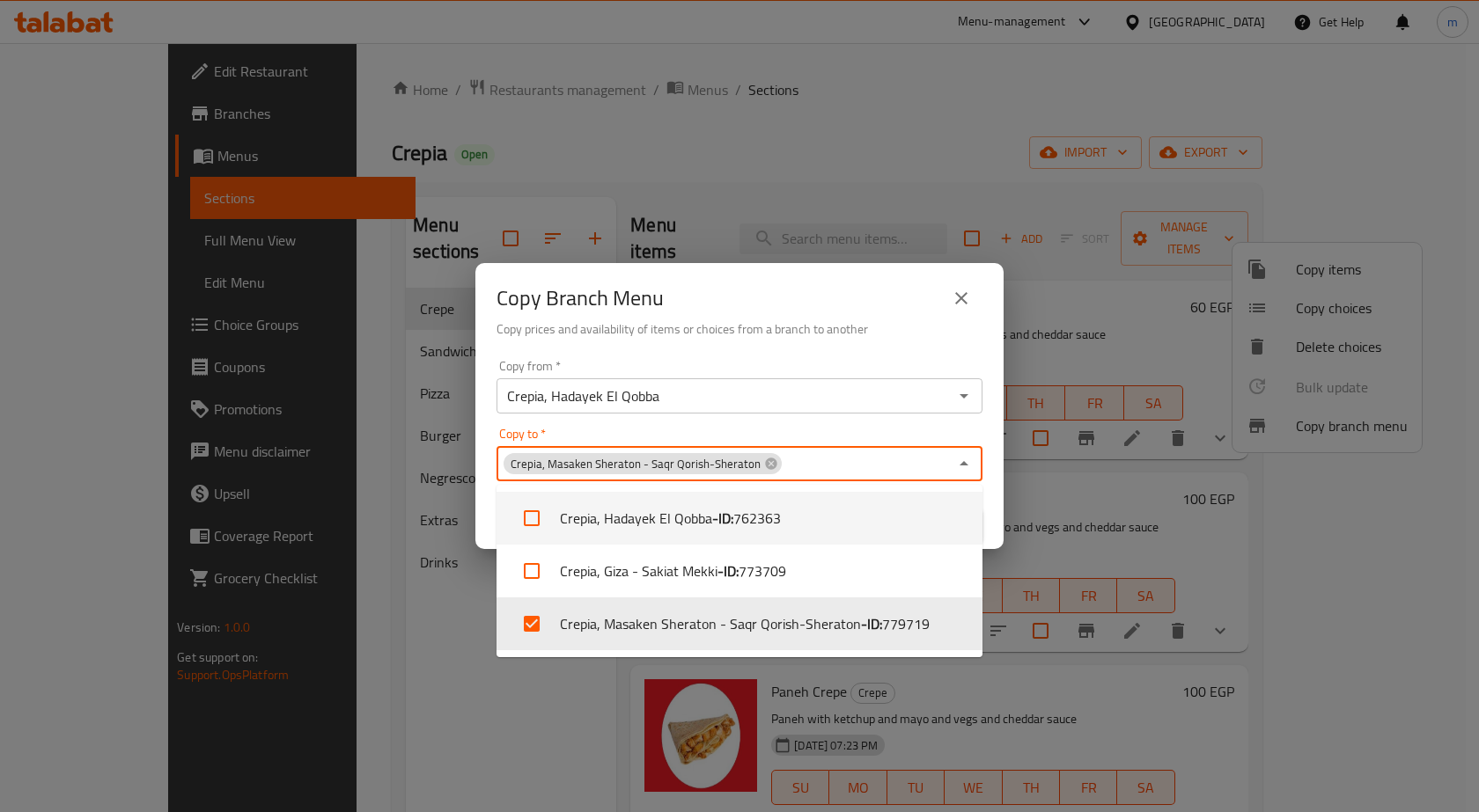
click at [832, 434] on div "Copy to   * Crepia, Masaken Sheraton - Saqr Qorish-Sheraton Copy to *" at bounding box center [740, 455] width 486 height 54
click at [833, 432] on div "Copy to   * Crepia, Masaken Sheraton - Saqr Qorish-Sheraton Copy to *" at bounding box center [740, 455] width 486 height 54
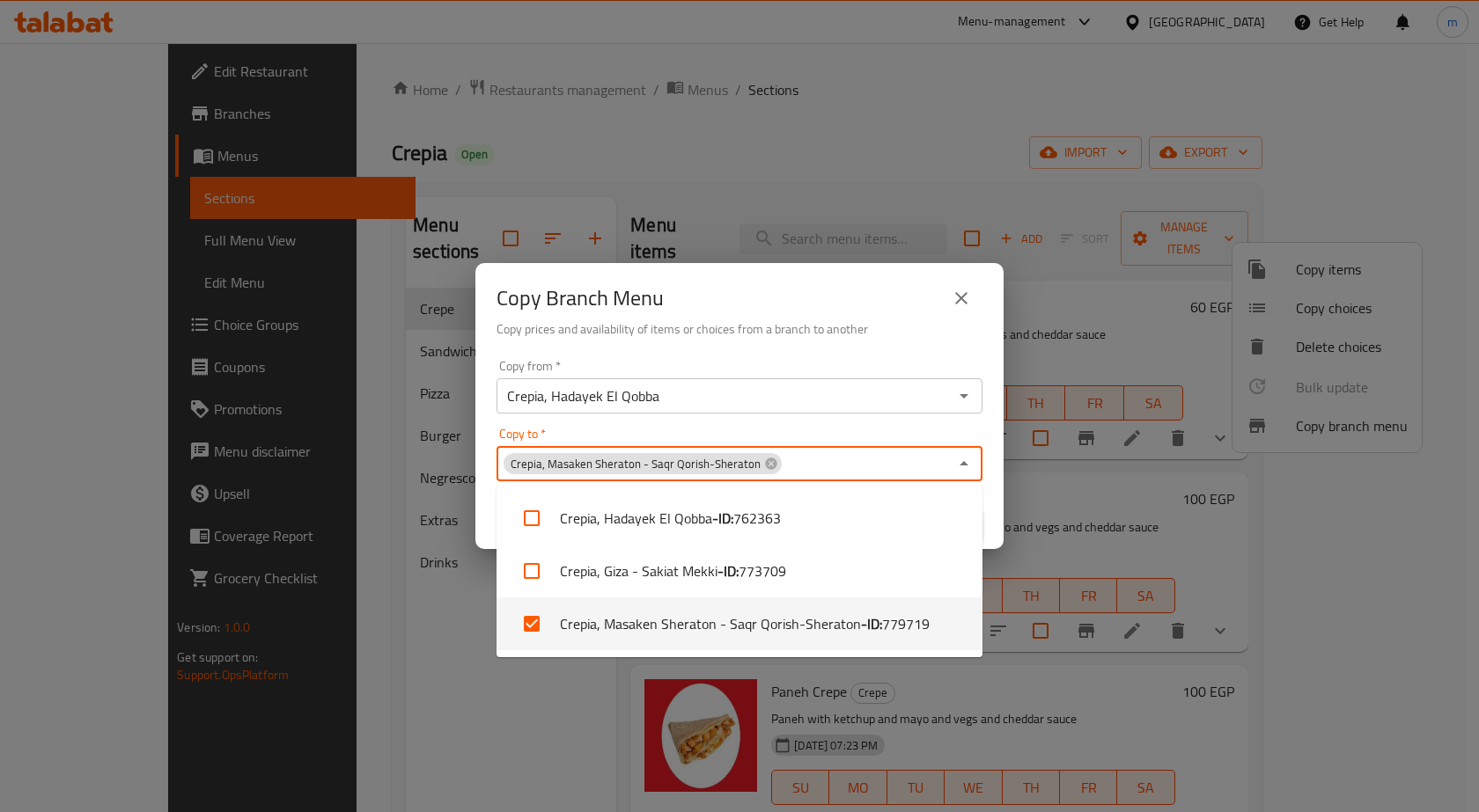
click at [564, 636] on li "Crepia, Masaken Sheraton - Saqr Qorish-Sheraton - ID: 779719" at bounding box center [740, 624] width 486 height 53
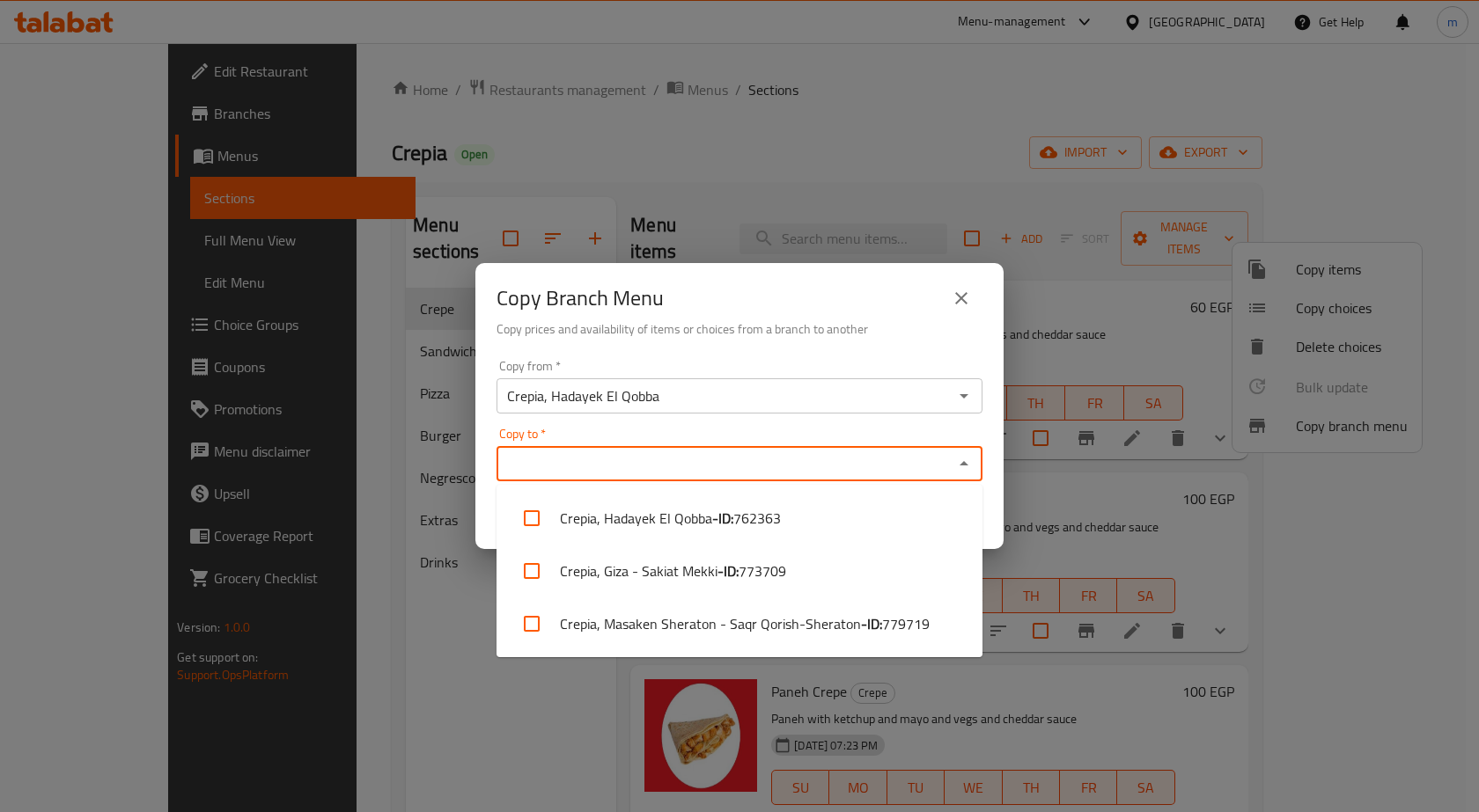
click at [564, 636] on li "Crepia, Masaken Sheraton - Saqr Qorish-Sheraton - ID: 779719" at bounding box center [740, 624] width 486 height 53
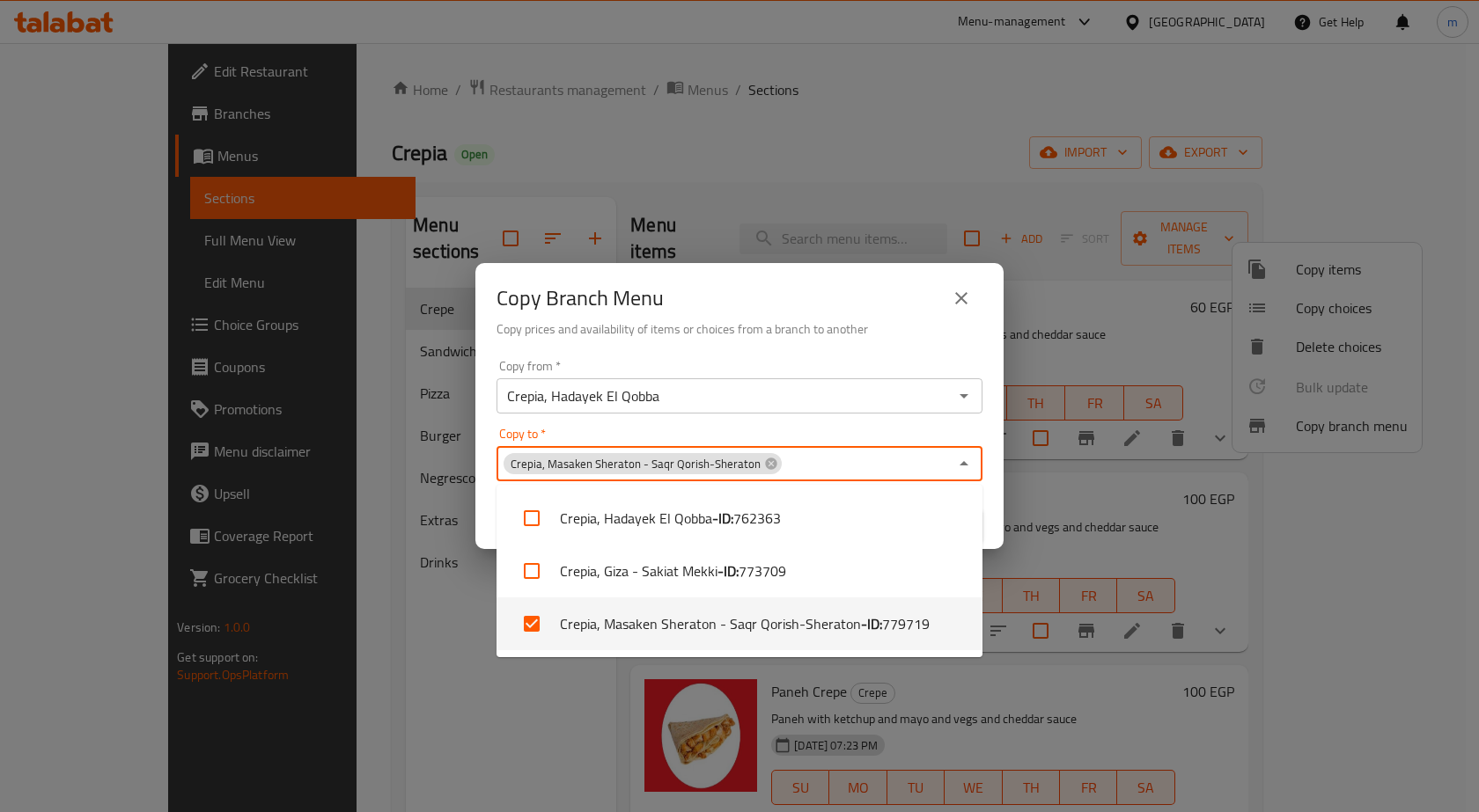
click at [497, 645] on li "Crepia, Masaken Sheraton - Saqr Qorish-Sheraton - ID: 779719" at bounding box center [740, 624] width 486 height 53
click at [529, 629] on input "checkbox" at bounding box center [531, 624] width 43 height 43
click at [885, 626] on span "779719" at bounding box center [906, 624] width 47 height 21
click at [812, 618] on li "Crepia, Masaken Sheraton - Saqr Qorish-Sheraton - ID: 779719" at bounding box center [740, 624] width 486 height 53
checkbox input "true"
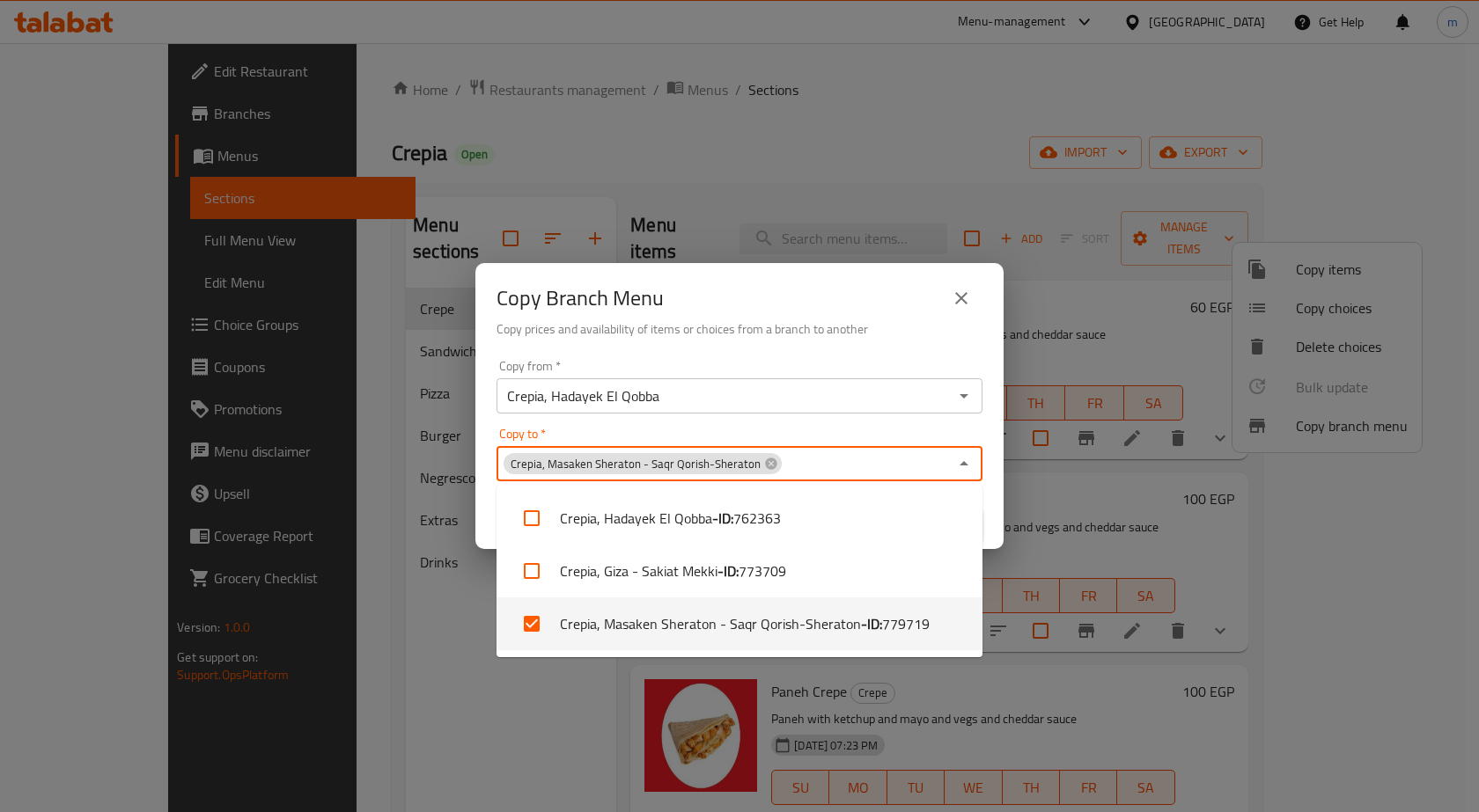
click at [409, 734] on div "Copy Branch Menu Copy prices and availability of items or choices from a branch…" at bounding box center [740, 406] width 1479 height 812
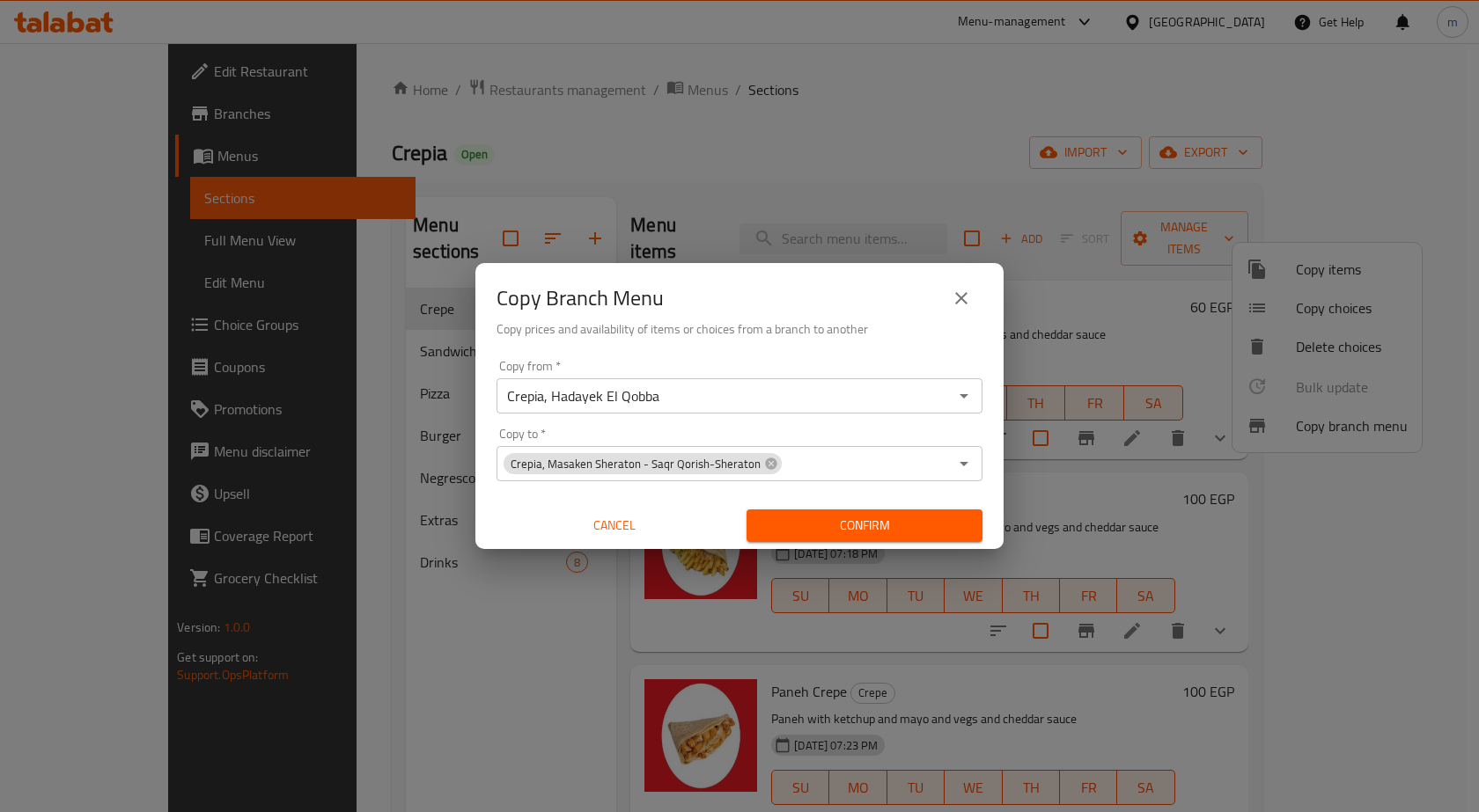
click at [896, 533] on span "Confirm" at bounding box center [864, 526] width 208 height 22
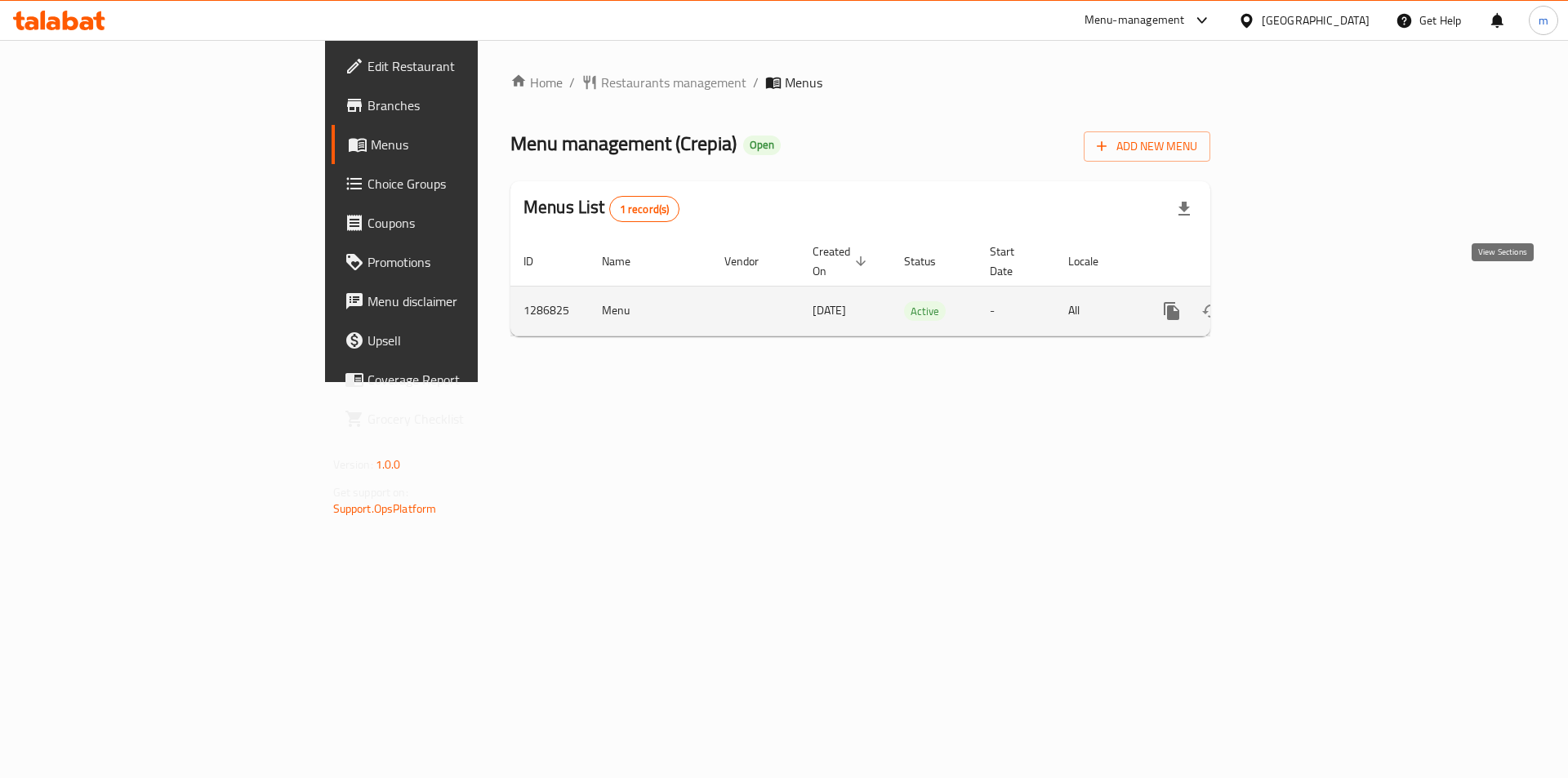
click at [1299, 302] on icon "enhanced table" at bounding box center [1289, 311] width 19 height 19
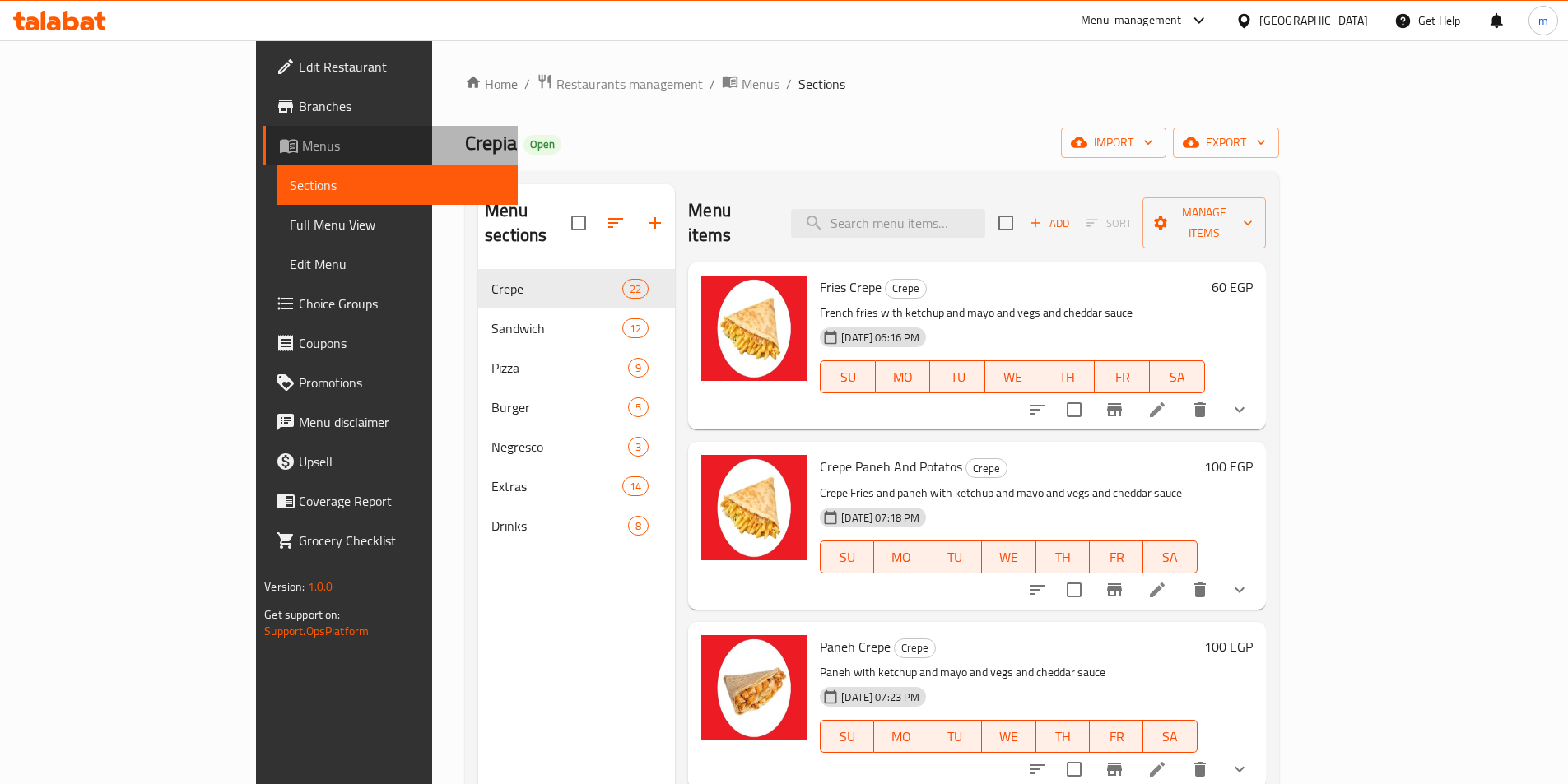
click at [302, 136] on span "Menus" at bounding box center [403, 146] width 202 height 19
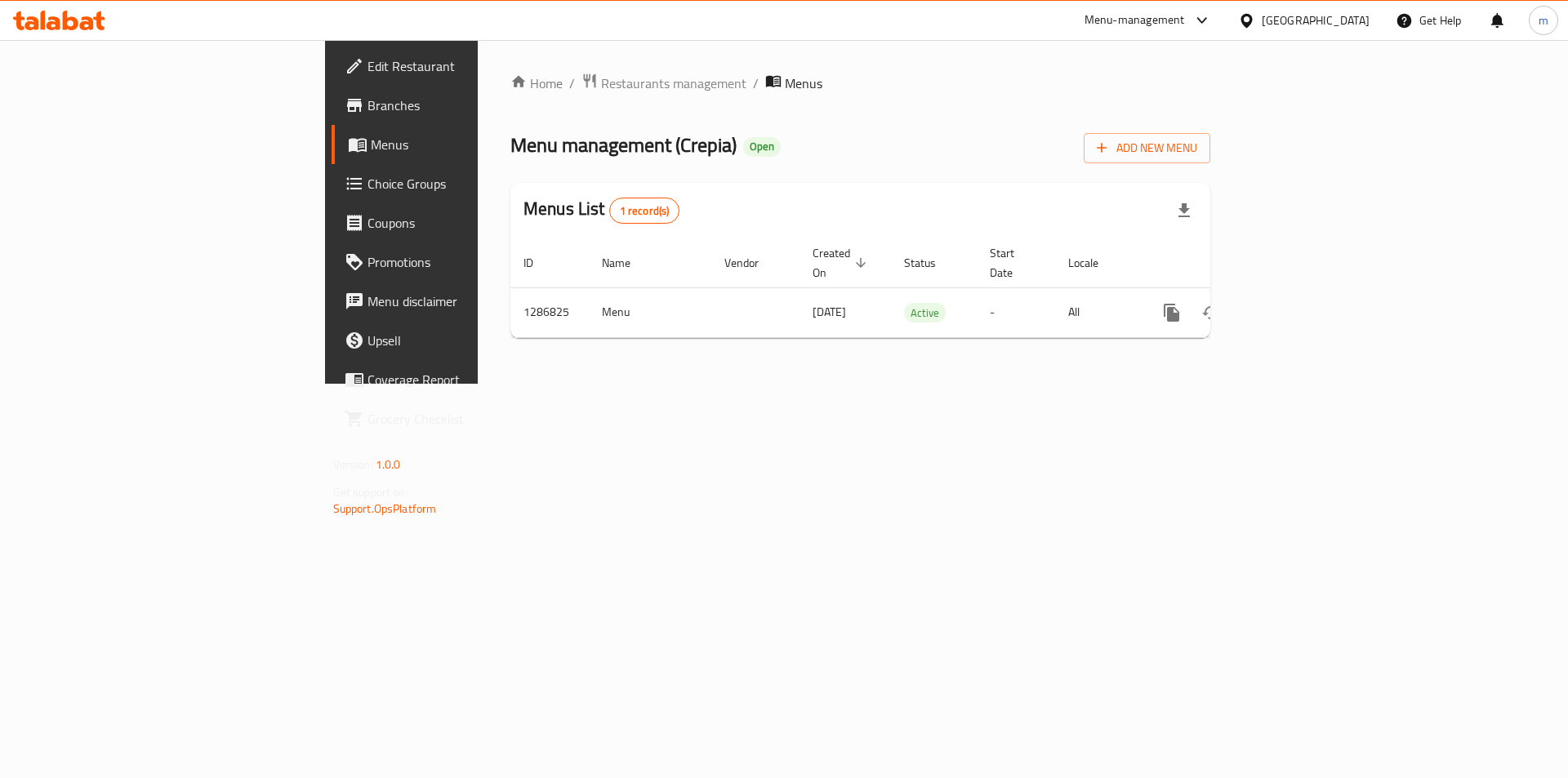
click at [1243, 384] on div "Home / Restaurants management / Menus Menu management ( Crepia ) Open Add New M…" at bounding box center [860, 212] width 765 height 344
click at [367, 112] on span "Branches" at bounding box center [471, 105] width 207 height 19
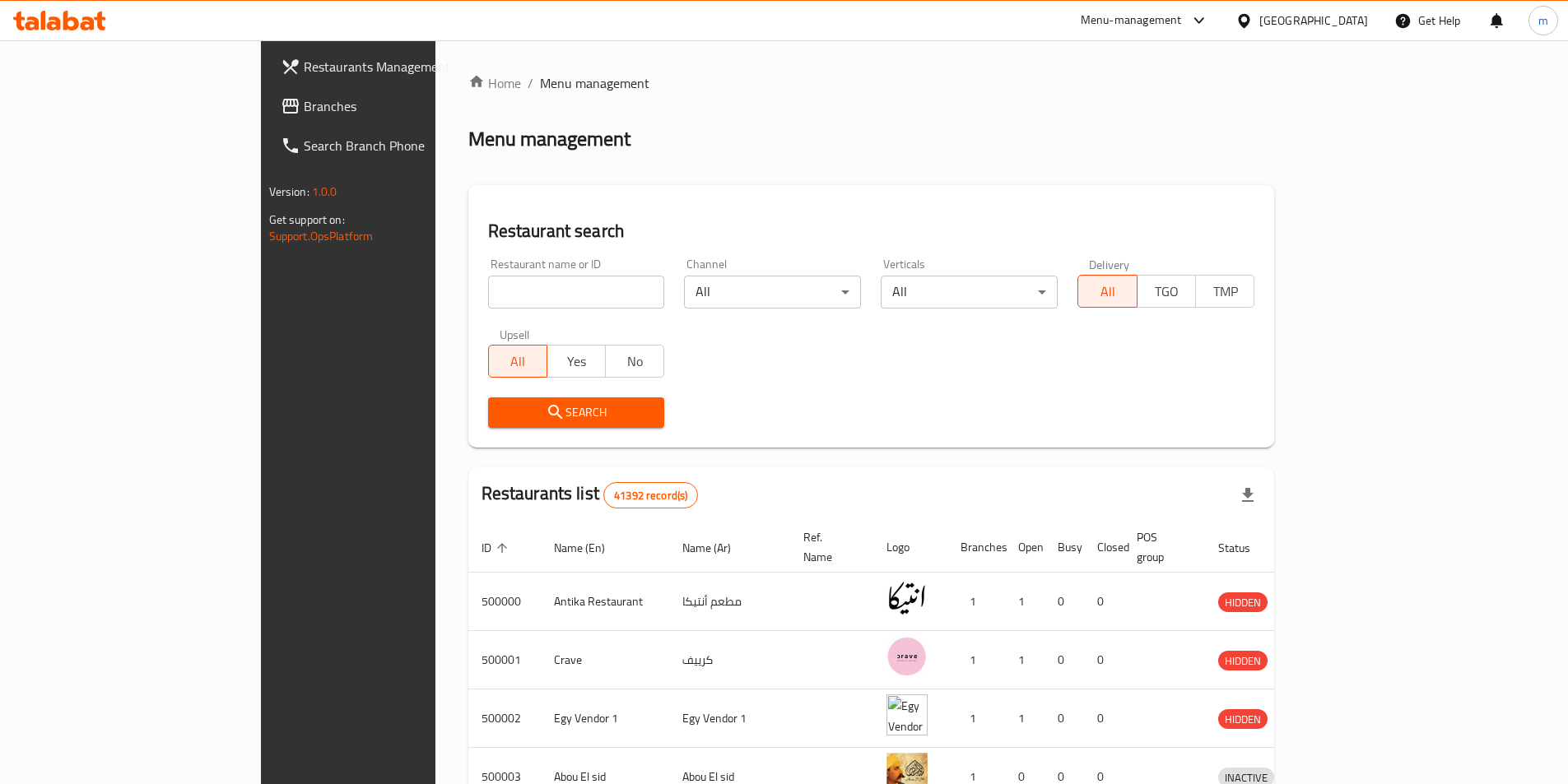
click at [567, 304] on input "search" at bounding box center [576, 292] width 177 height 33
paste input "779719"
type input "779719"
click button "Search" at bounding box center [576, 413] width 177 height 30
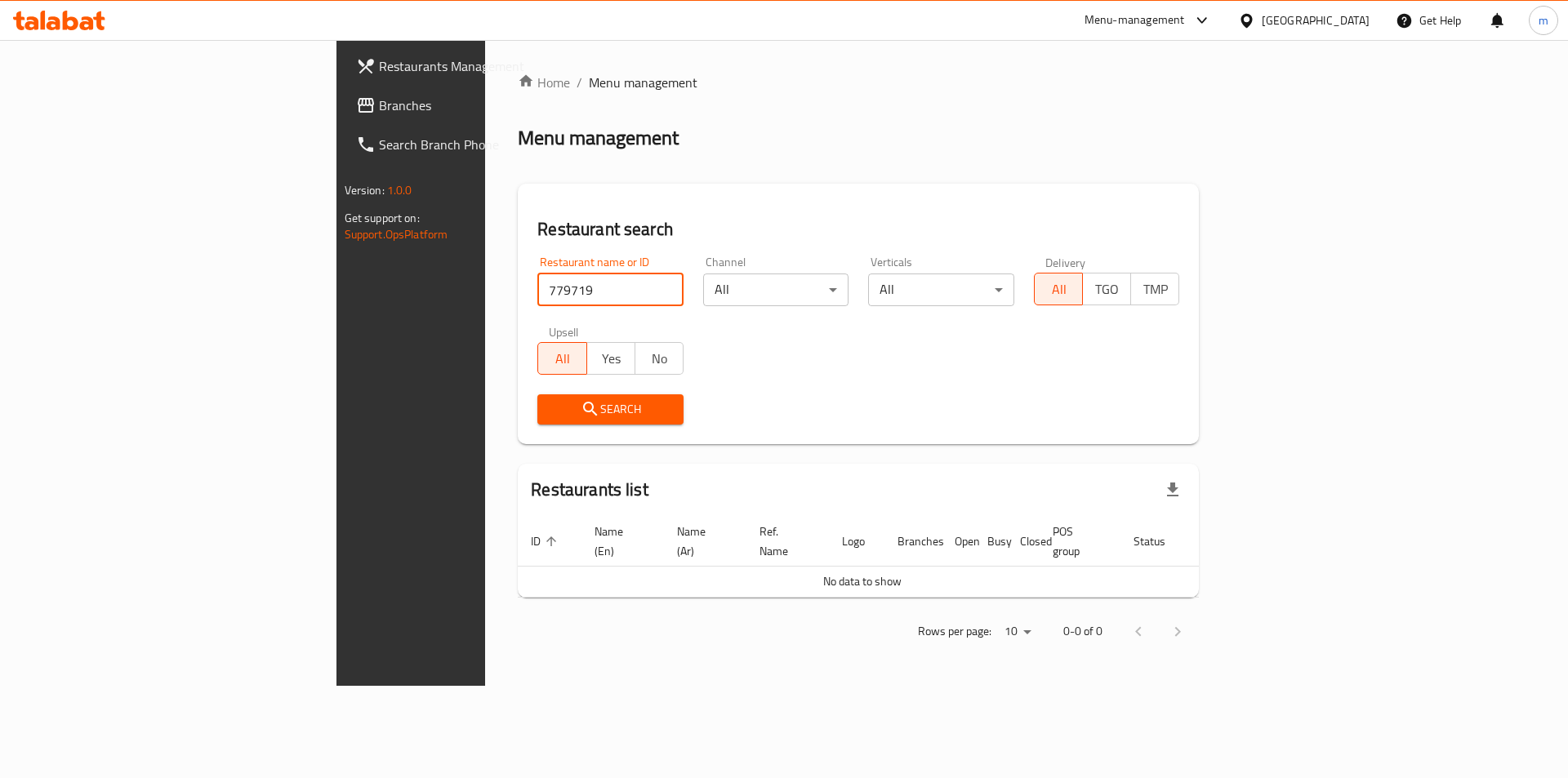
click at [379, 110] on span "Branches" at bounding box center [482, 105] width 207 height 19
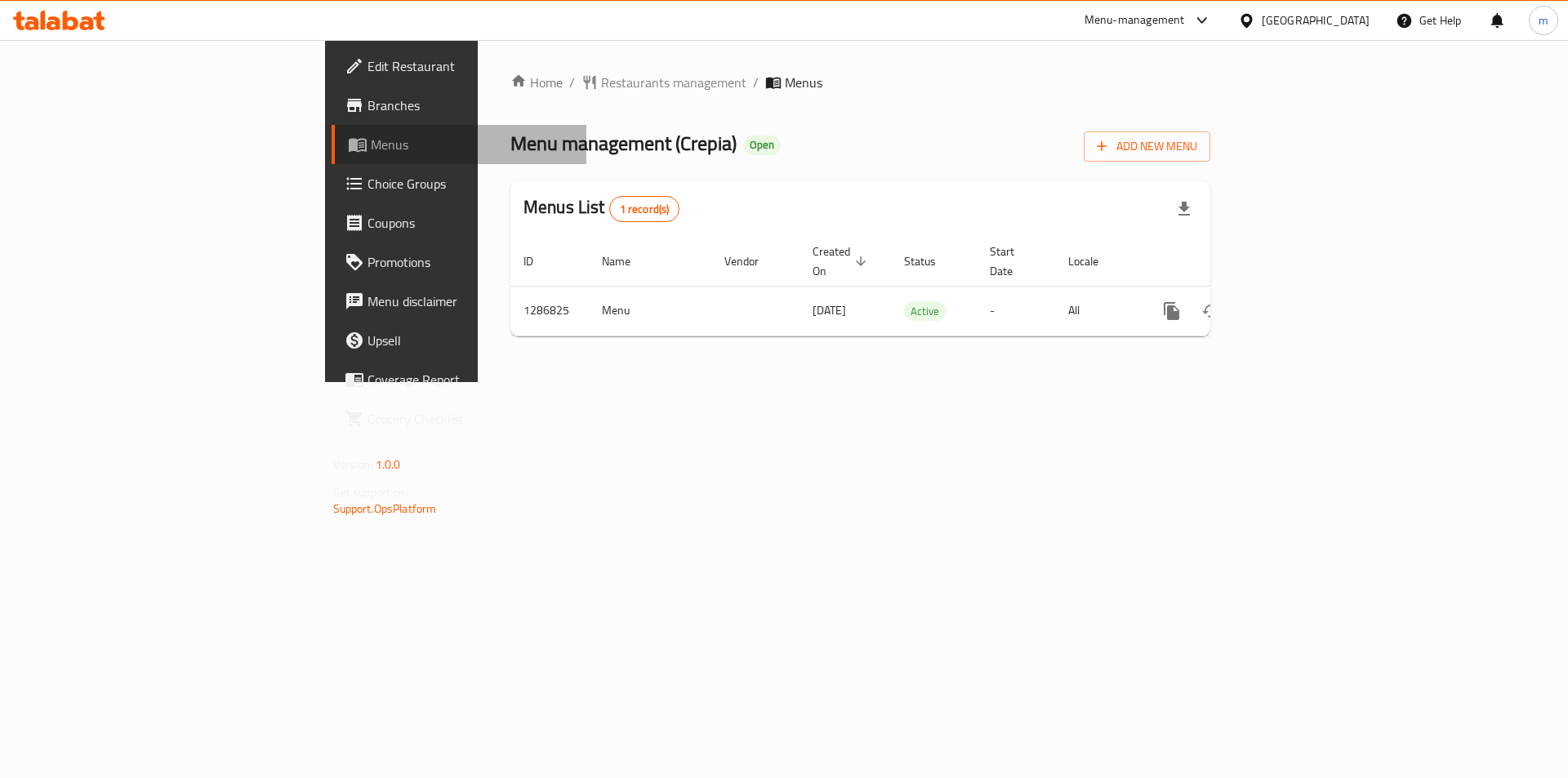
click at [371, 147] on span "Menus" at bounding box center [473, 145] width 203 height 19
click at [367, 107] on span "Branches" at bounding box center [471, 105] width 207 height 19
